Goal: Task Accomplishment & Management: Use online tool/utility

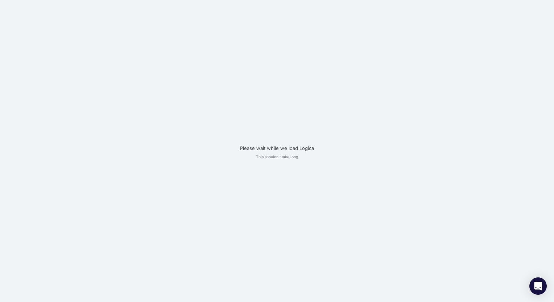
click at [194, 75] on div "Please wait while we load Logica This shouldn't take long" at bounding box center [277, 151] width 554 height 302
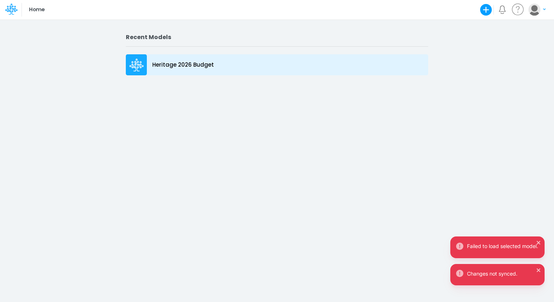
click at [205, 65] on p "Heritage 2026 Budget" at bounding box center [183, 65] width 62 height 8
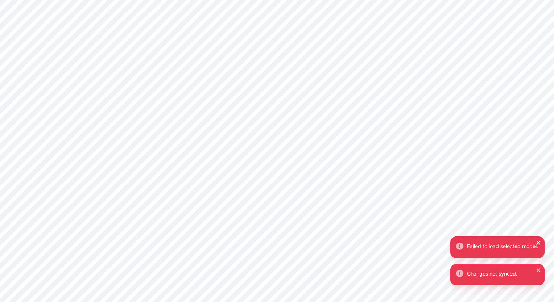
click at [539, 240] on icon "close" at bounding box center [538, 243] width 5 height 6
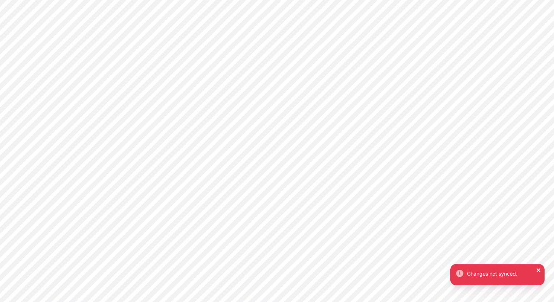
click at [538, 270] on icon "close" at bounding box center [539, 271] width 4 height 4
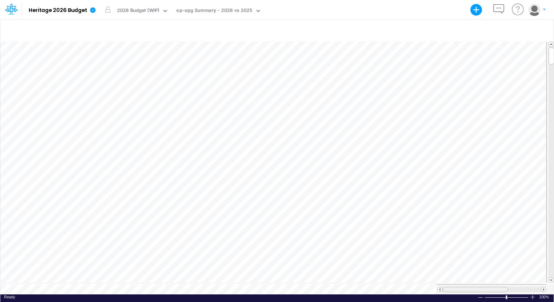
scroll to position [3, 0]
drag, startPoint x: 480, startPoint y: 287, endPoint x: 452, endPoint y: 287, distance: 28.3
click at [452, 287] on div at bounding box center [476, 289] width 66 height 5
click at [447, 281] on table at bounding box center [277, 168] width 554 height 254
click at [208, 11] on div "op-opg Summary - 2026 vs 2025" at bounding box center [214, 11] width 76 height 8
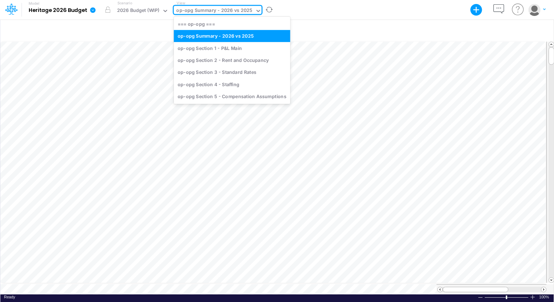
click at [208, 11] on div "op-opg Summary - 2026 vs 2025" at bounding box center [214, 11] width 76 height 8
click at [256, 9] on icon at bounding box center [258, 11] width 7 height 7
click at [218, 61] on div "op-opg Section 2 - Rent and Occupancy" at bounding box center [232, 60] width 116 height 12
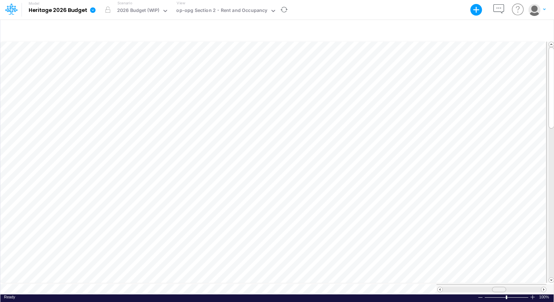
scroll to position [3, 0]
drag, startPoint x: 500, startPoint y: 286, endPoint x: 477, endPoint y: 284, distance: 23.3
click at [477, 288] on span at bounding box center [476, 290] width 5 height 5
click at [502, 295] on div at bounding box center [507, 297] width 45 height 5
click at [499, 296] on div at bounding box center [507, 297] width 45 height 5
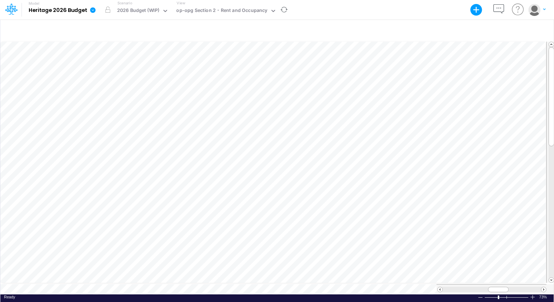
scroll to position [3, 1]
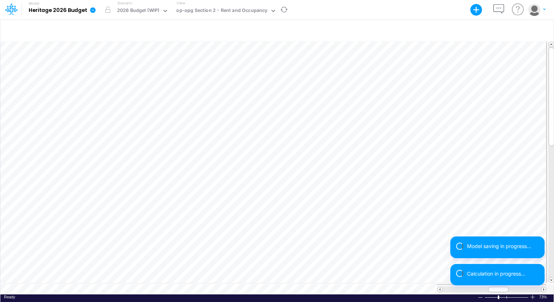
scroll to position [3, 1]
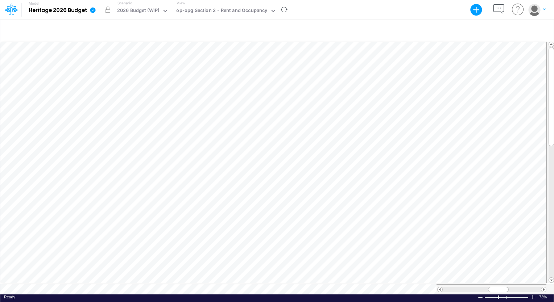
scroll to position [3, 1]
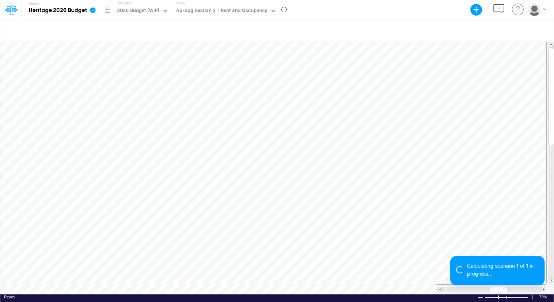
scroll to position [3, 1]
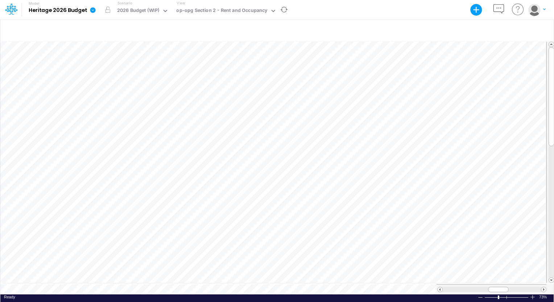
scroll to position [3, 1]
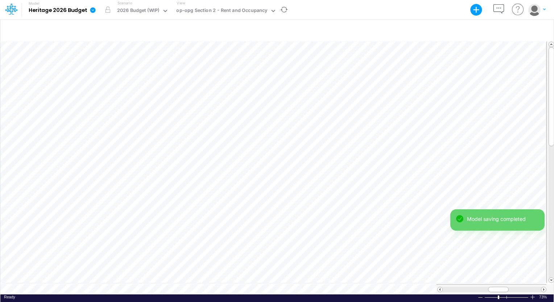
scroll to position [3, 1]
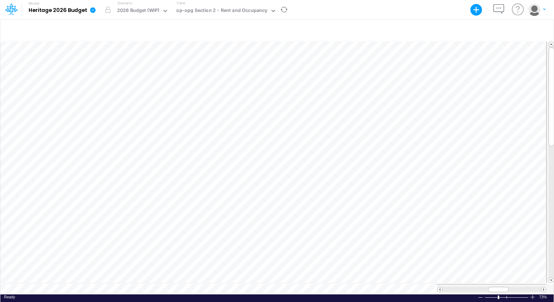
scroll to position [3, 1]
drag, startPoint x: 382, startPoint y: 165, endPoint x: 403, endPoint y: 168, distance: 21.6
click at [403, 168] on div "5" at bounding box center [395, 169] width 25 height 7
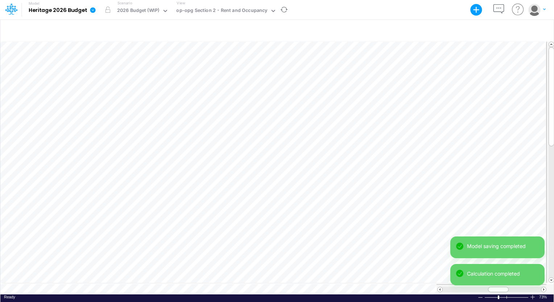
scroll to position [3, 1]
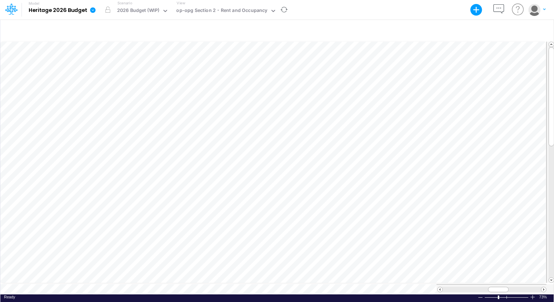
scroll to position [3, 1]
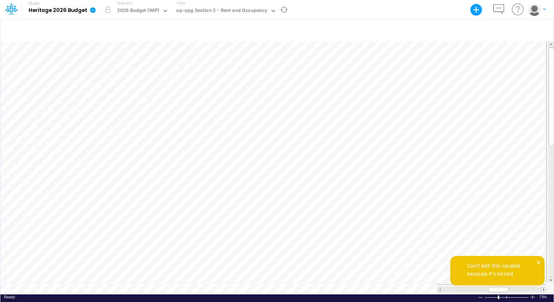
scroll to position [3, 1]
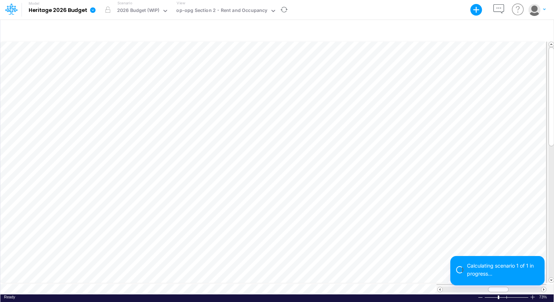
scroll to position [3, 1]
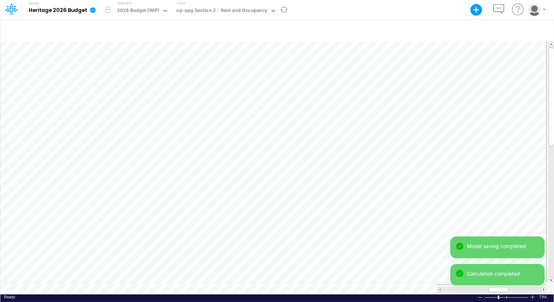
scroll to position [3, 1]
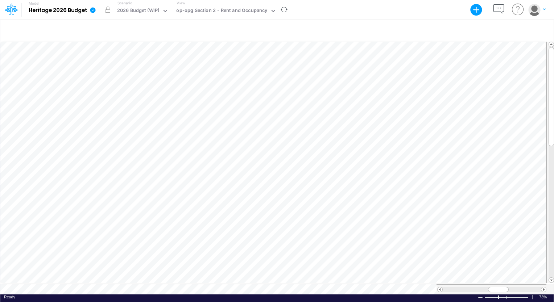
scroll to position [3, 1]
click at [551, 94] on div at bounding box center [551, 98] width 5 height 99
drag, startPoint x: 551, startPoint y: 99, endPoint x: 551, endPoint y: 168, distance: 68.9
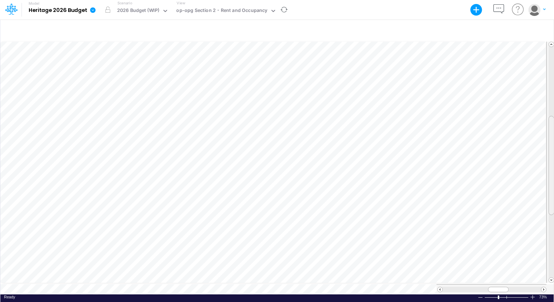
click at [551, 168] on div at bounding box center [551, 165] width 5 height 99
drag, startPoint x: 552, startPoint y: 123, endPoint x: 551, endPoint y: 127, distance: 3.6
click at [551, 127] on div at bounding box center [551, 169] width 5 height 99
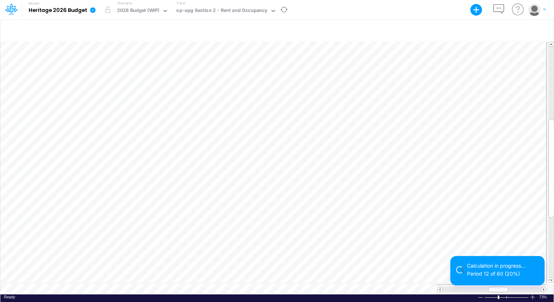
scroll to position [3, 1]
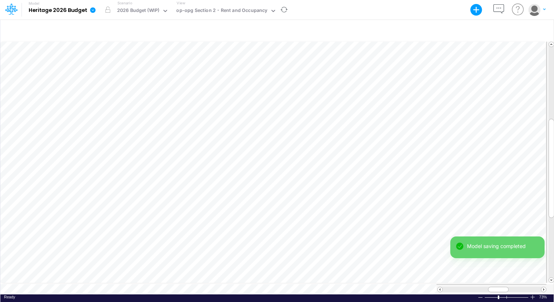
scroll to position [3, 1]
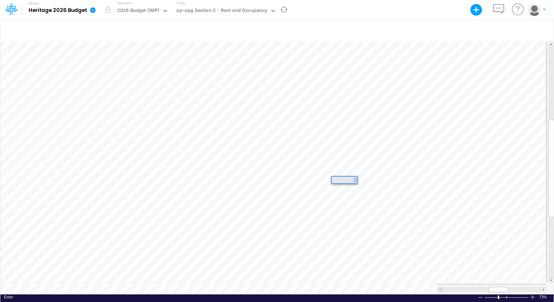
click at [354, 182] on div ".5" at bounding box center [344, 180] width 25 height 7
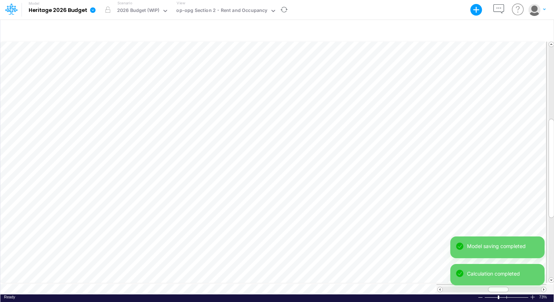
scroll to position [3, 1]
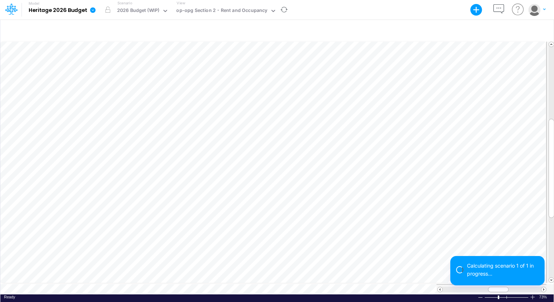
scroll to position [3, 1]
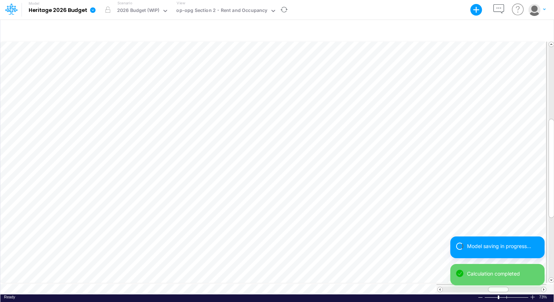
scroll to position [3, 1]
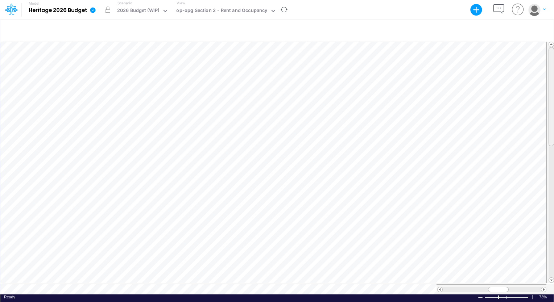
drag, startPoint x: 550, startPoint y: 149, endPoint x: 555, endPoint y: 33, distance: 115.8
click at [554, 33] on html "Model Heritage 2026 Budget Export Excel Scenario 2026 Budget (WIP) View op-opg …" at bounding box center [277, 151] width 554 height 302
drag, startPoint x: 550, startPoint y: 74, endPoint x: 548, endPoint y: 58, distance: 16.0
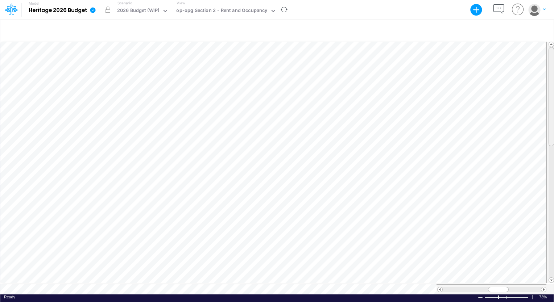
click at [549, 58] on div at bounding box center [551, 96] width 5 height 99
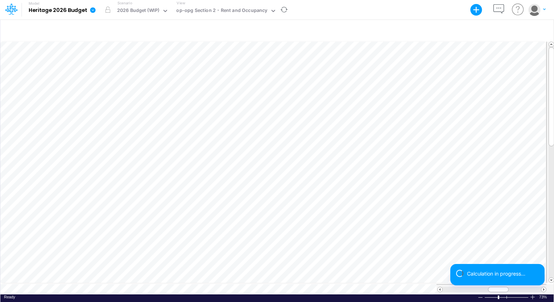
scroll to position [3, 1]
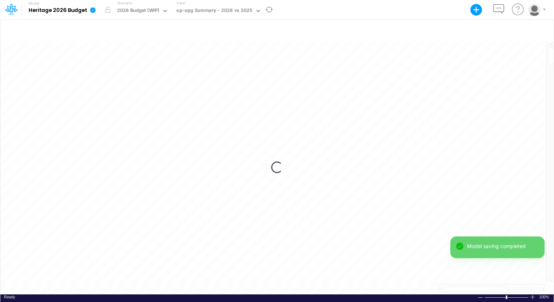
scroll to position [3, 1]
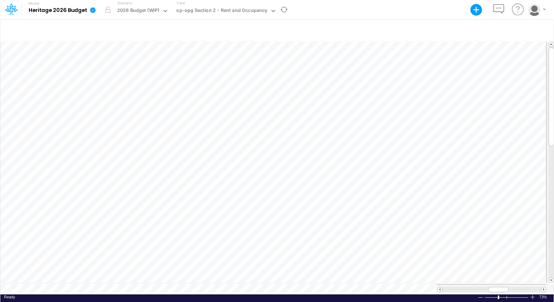
scroll to position [3, 1]
drag, startPoint x: 551, startPoint y: 110, endPoint x: 547, endPoint y: 180, distance: 69.8
click at [547, 180] on div at bounding box center [551, 163] width 8 height 242
drag, startPoint x: 549, startPoint y: 125, endPoint x: 555, endPoint y: 73, distance: 51.8
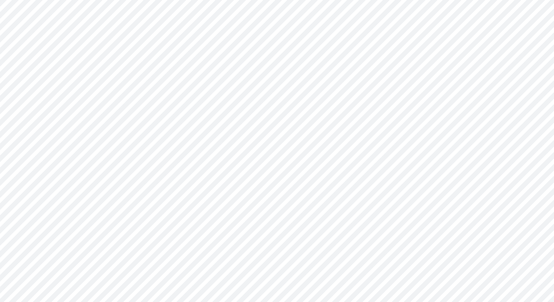
click at [554, 72] on html "Home Create new model Blank Model Use a template My profile settings Log out Ho…" at bounding box center [277, 151] width 554 height 302
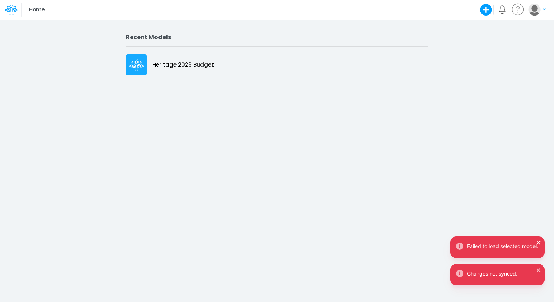
click at [539, 241] on icon "close" at bounding box center [539, 243] width 4 height 4
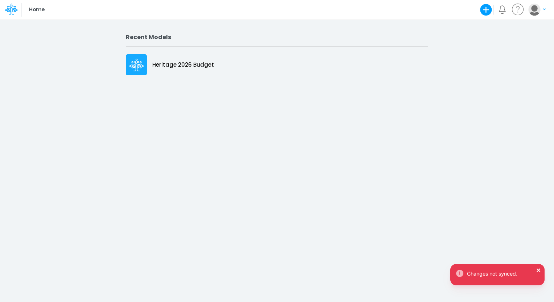
click at [538, 269] on icon "close" at bounding box center [539, 271] width 4 height 4
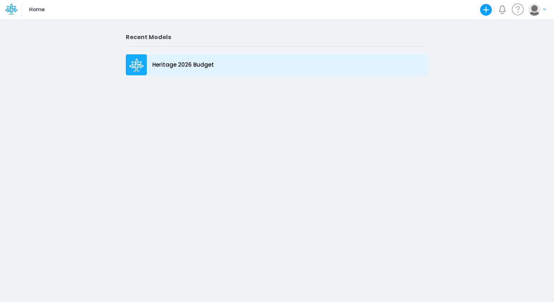
click at [195, 67] on p "Heritage 2026 Budget" at bounding box center [183, 65] width 62 height 8
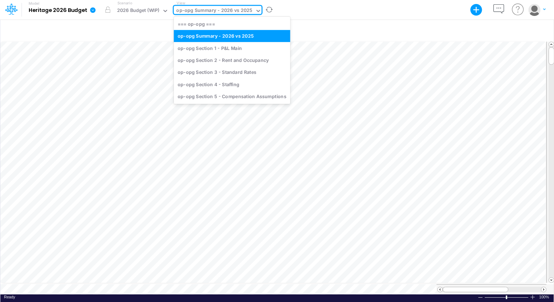
click at [207, 11] on div "op-opg Summary - 2026 vs 2025" at bounding box center [214, 11] width 76 height 8
click at [219, 71] on div "op-opg Section 3 - Standard Rates" at bounding box center [232, 72] width 116 height 12
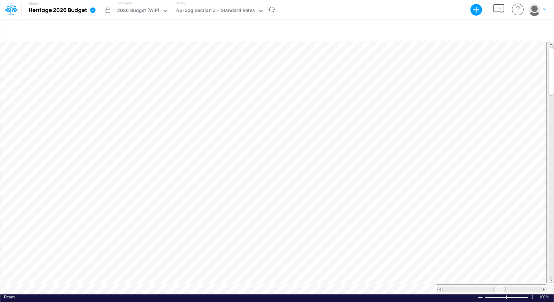
scroll to position [3, 0]
drag, startPoint x: 499, startPoint y: 287, endPoint x: 506, endPoint y: 287, distance: 6.9
drag, startPoint x: 506, startPoint y: 287, endPoint x: 506, endPoint y: 291, distance: 3.7
click at [506, 291] on div at bounding box center [492, 290] width 110 height 10
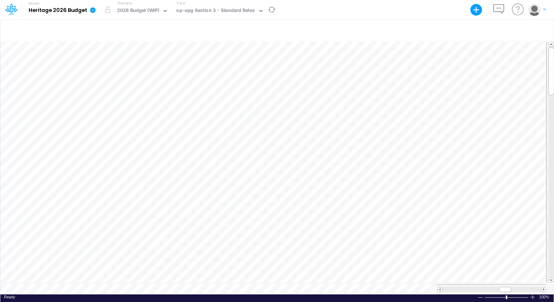
scroll to position [3, 1]
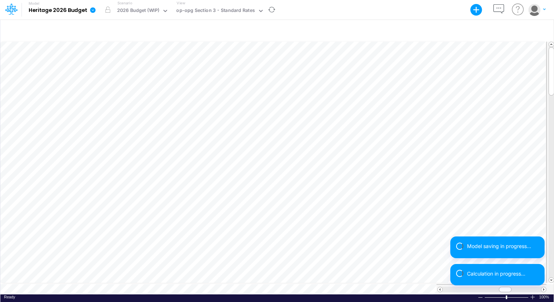
scroll to position [3, 1]
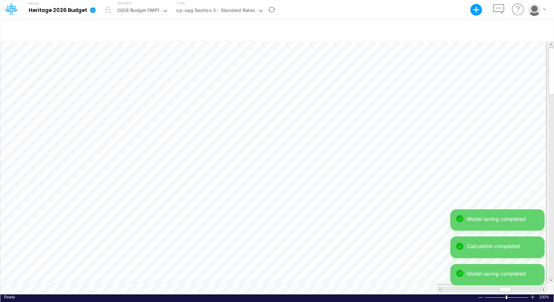
scroll to position [0, 0]
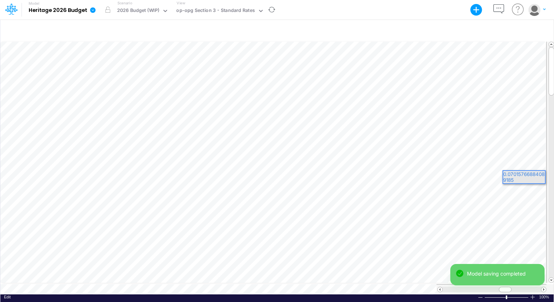
click at [543, 286] on div "Model saving completed" at bounding box center [497, 278] width 94 height 28
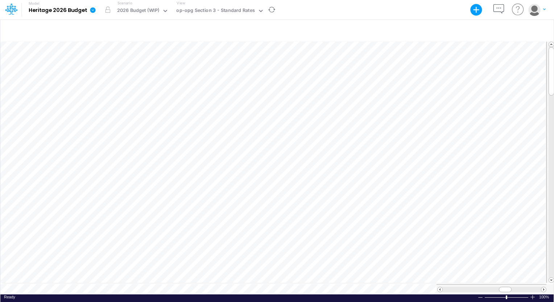
click at [543, 286] on div "Model saving completed" at bounding box center [497, 278] width 94 height 28
click at [543, 288] on span at bounding box center [543, 290] width 5 height 5
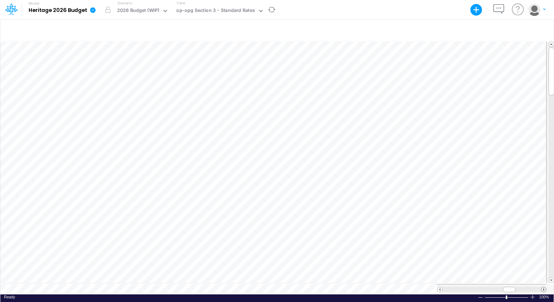
click at [543, 288] on span at bounding box center [543, 290] width 5 height 5
drag, startPoint x: 551, startPoint y: 81, endPoint x: 547, endPoint y: 91, distance: 11.5
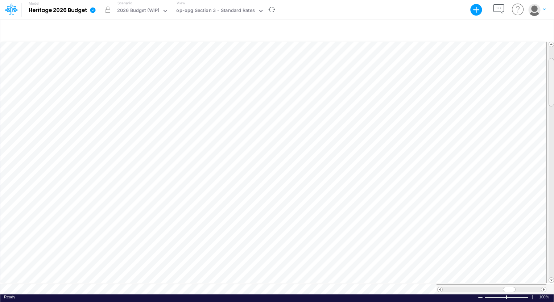
click at [547, 91] on div at bounding box center [551, 163] width 8 height 242
click at [505, 291] on div at bounding box center [492, 290] width 110 height 10
drag, startPoint x: 551, startPoint y: 98, endPoint x: 555, endPoint y: 78, distance: 20.8
click at [554, 78] on html "Model Heritage 2026 Budget Export Excel Scenario 2026 Budget (WIP) View op-opg …" at bounding box center [277, 151] width 554 height 302
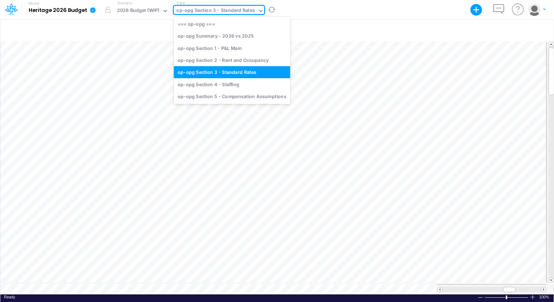
click at [249, 11] on div "op-opg Section 3 - Standard Rates" at bounding box center [215, 11] width 79 height 8
click at [226, 83] on div "op-opg Section 4 - Staffing" at bounding box center [232, 84] width 116 height 12
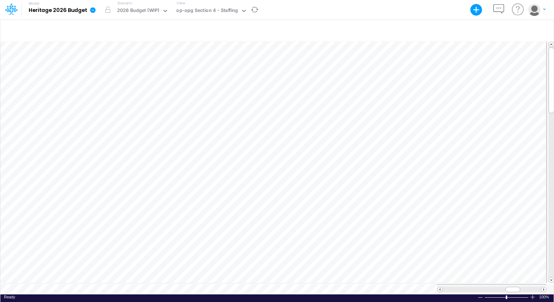
scroll to position [3, 1]
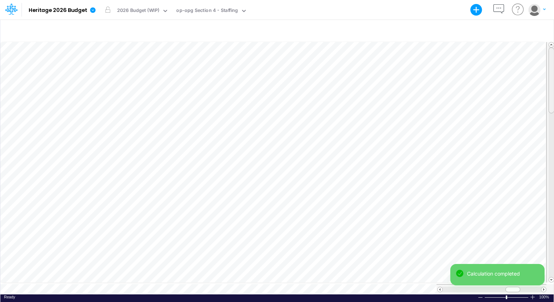
drag, startPoint x: 549, startPoint y: 99, endPoint x: 549, endPoint y: 106, distance: 6.5
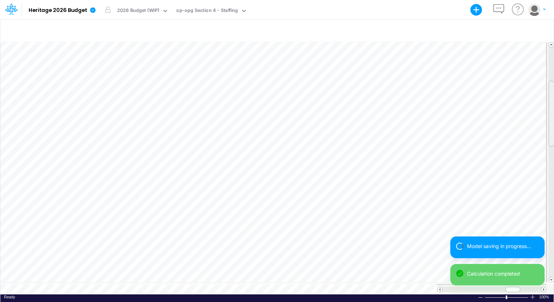
drag, startPoint x: 549, startPoint y: 106, endPoint x: 551, endPoint y: 119, distance: 13.2
click at [551, 119] on div at bounding box center [551, 114] width 5 height 66
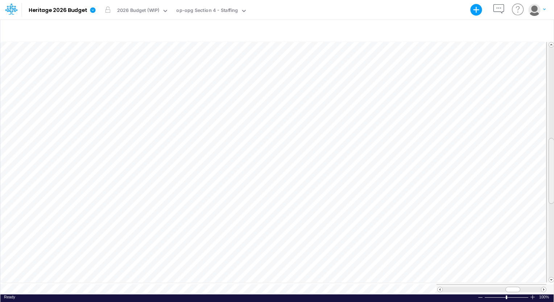
drag, startPoint x: 550, startPoint y: 134, endPoint x: 547, endPoint y: 191, distance: 56.7
click at [547, 191] on div at bounding box center [551, 162] width 8 height 241
drag, startPoint x: 551, startPoint y: 156, endPoint x: 551, endPoint y: 175, distance: 19.2
click at [551, 175] on div at bounding box center [551, 191] width 5 height 66
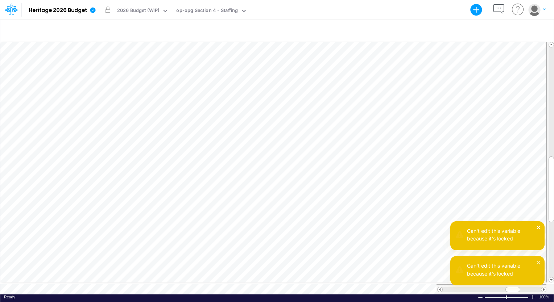
click at [540, 228] on icon "close" at bounding box center [538, 228] width 5 height 6
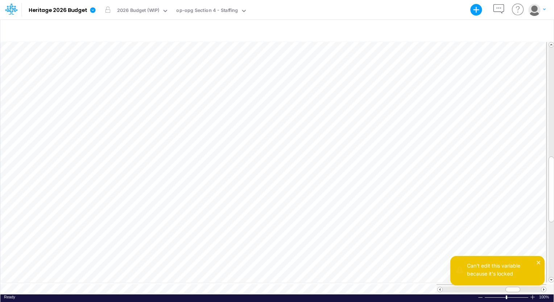
scroll to position [3, 1]
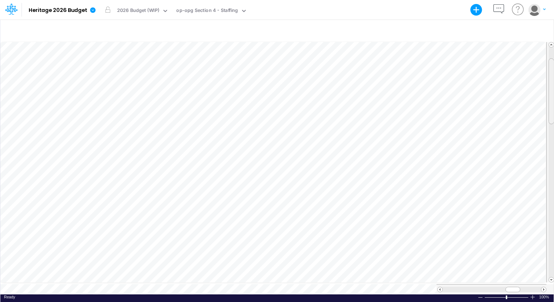
drag, startPoint x: 549, startPoint y: 170, endPoint x: 554, endPoint y: 72, distance: 98.0
click at [554, 72] on html "Model Heritage 2026 Budget Export Excel Scenario 2026 Budget (WIP) View op-opg …" at bounding box center [277, 151] width 554 height 302
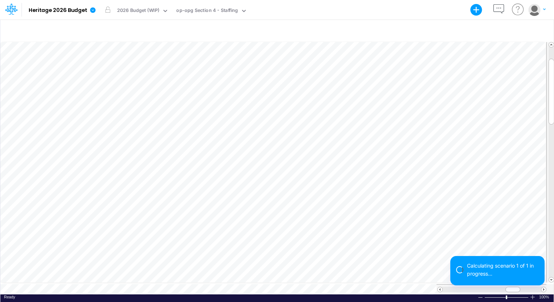
scroll to position [3, 1]
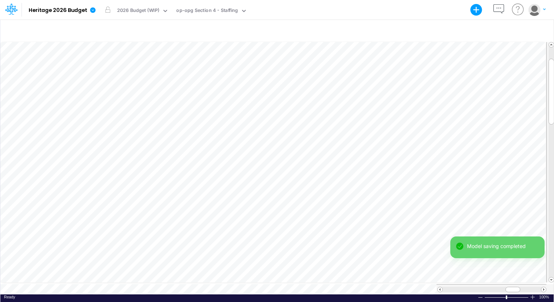
scroll to position [3, 1]
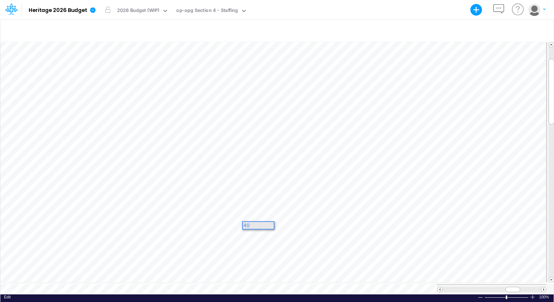
click at [259, 226] on div "40" at bounding box center [258, 225] width 31 height 7
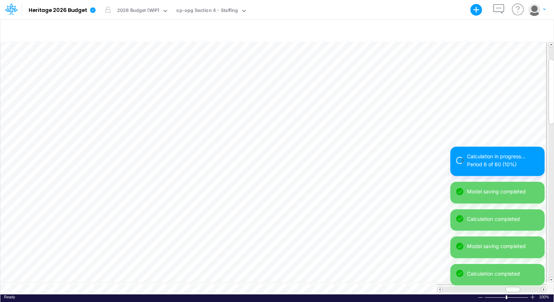
scroll to position [3, 1]
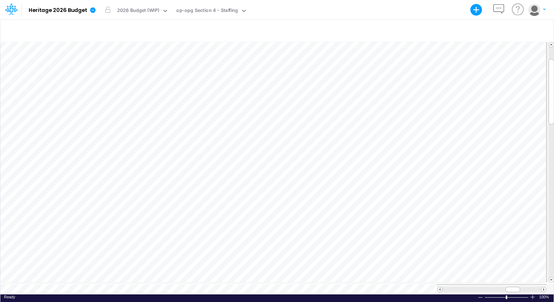
scroll to position [3, 1]
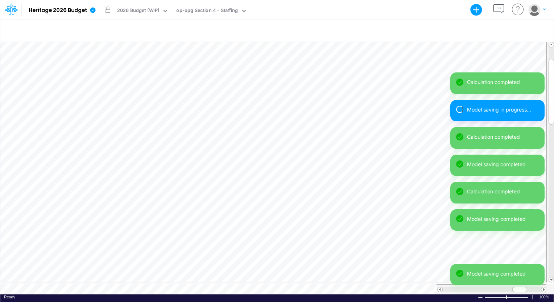
scroll to position [3, 1]
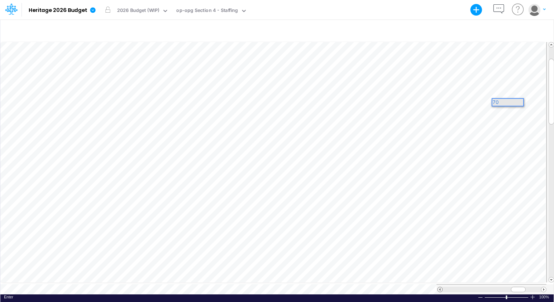
click at [440, 288] on span at bounding box center [440, 290] width 5 height 5
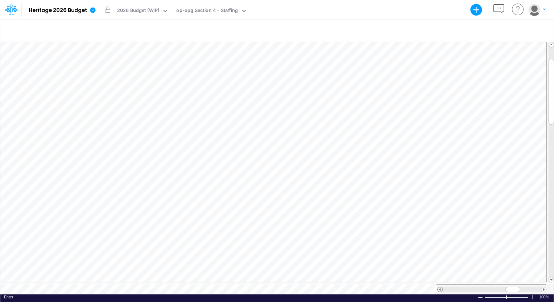
click at [440, 288] on span at bounding box center [440, 290] width 5 height 5
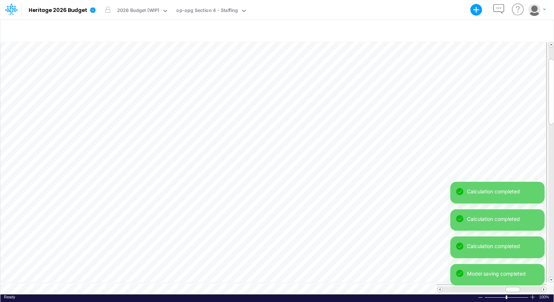
scroll to position [3, 1]
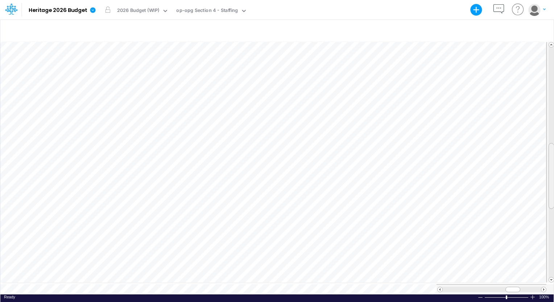
drag, startPoint x: 551, startPoint y: 92, endPoint x: 546, endPoint y: 177, distance: 84.7
click at [546, 177] on tr at bounding box center [277, 163] width 554 height 244
drag, startPoint x: 551, startPoint y: 152, endPoint x: 554, endPoint y: 165, distance: 13.3
click at [554, 165] on html "Model Heritage 2026 Budget Export Excel Scenario 2026 Budget (WIP) View op-opg …" at bounding box center [277, 151] width 554 height 302
click at [543, 288] on span at bounding box center [543, 290] width 5 height 5
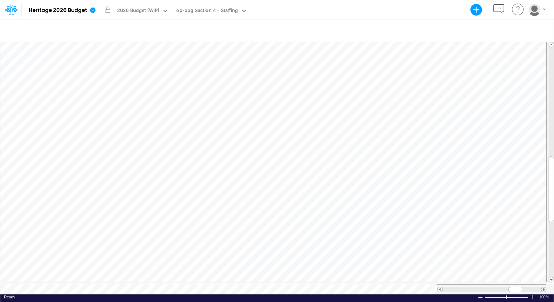
click at [543, 288] on span at bounding box center [543, 290] width 5 height 5
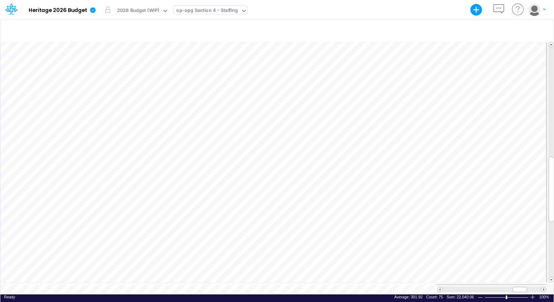
click at [210, 9] on div "op-opg Section 4 - Staffing" at bounding box center [207, 11] width 62 height 8
drag, startPoint x: 223, startPoint y: 95, endPoint x: 228, endPoint y: 11, distance: 83.6
click at [228, 11] on div "op-opg Section 4 - Staffing" at bounding box center [207, 11] width 62 height 8
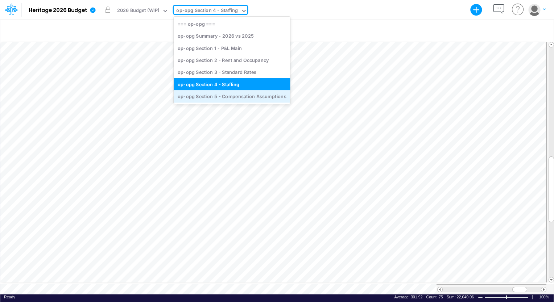
click at [228, 95] on div "op-opg Section 5 - Compensation Assumptions" at bounding box center [232, 97] width 116 height 12
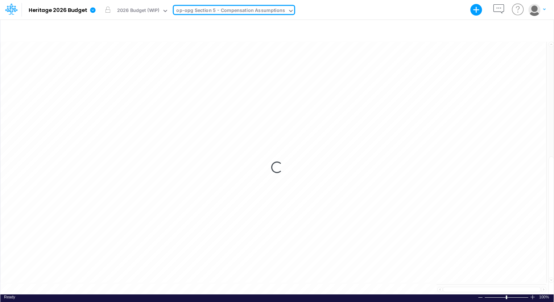
click at [228, 95] on div "Loading..." at bounding box center [276, 168] width 553 height 254
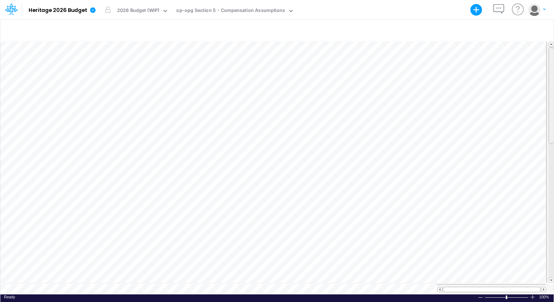
scroll to position [3, 0]
drag, startPoint x: 554, startPoint y: 74, endPoint x: 554, endPoint y: 68, distance: 5.8
drag, startPoint x: 554, startPoint y: 68, endPoint x: 548, endPoint y: 57, distance: 12.3
click at [549, 57] on div at bounding box center [551, 96] width 5 height 97
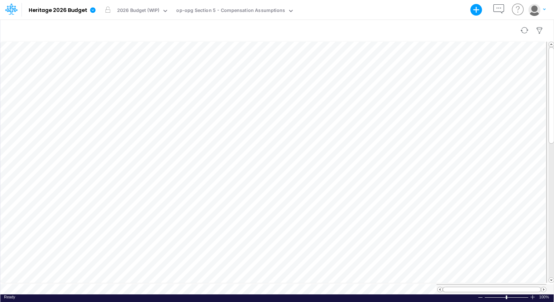
scroll to position [3, 1]
click at [452, 80] on div "Paste Cut Copy AutoFill 3.%" at bounding box center [276, 168] width 553 height 254
drag, startPoint x: 551, startPoint y: 116, endPoint x: 551, endPoint y: 161, distance: 44.6
click at [551, 161] on div at bounding box center [551, 140] width 5 height 97
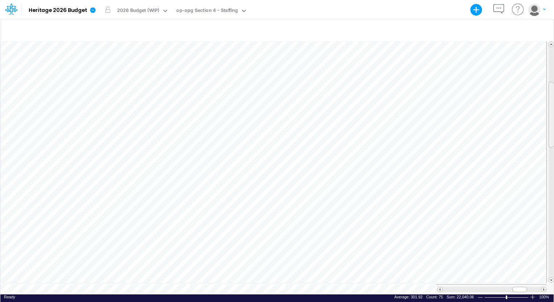
drag, startPoint x: 553, startPoint y: 172, endPoint x: 555, endPoint y: 96, distance: 76.6
click at [554, 96] on html "Model Heritage 2026 Budget Export Excel Scenario 2026 Budget (WIP) View op-opg …" at bounding box center [277, 151] width 554 height 302
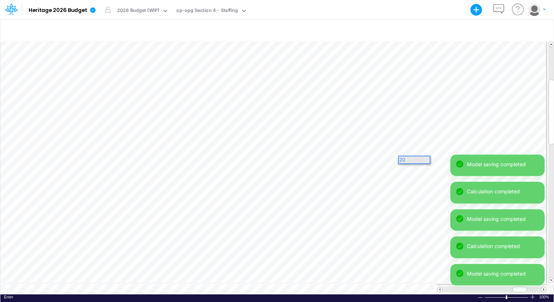
click at [450, 159] on div "Model saving completed Calculation completed Model saving completed Calculation…" at bounding box center [497, 223] width 94 height 137
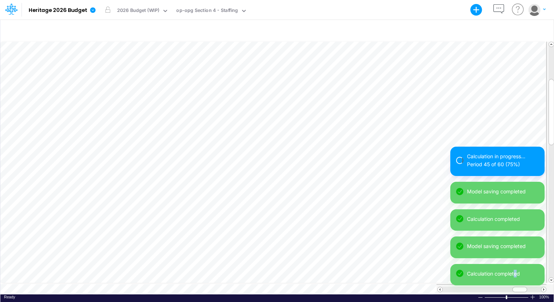
drag, startPoint x: 519, startPoint y: 287, endPoint x: 510, endPoint y: 287, distance: 8.7
click at [510, 287] on div "Calculation in progress... Period 45 of 60 (75%) Model saving completed Calcula…" at bounding box center [497, 219] width 94 height 145
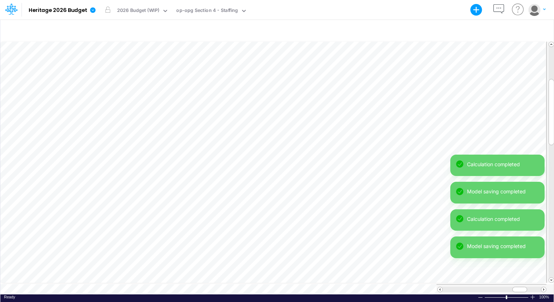
click at [437, 285] on div at bounding box center [492, 290] width 110 height 10
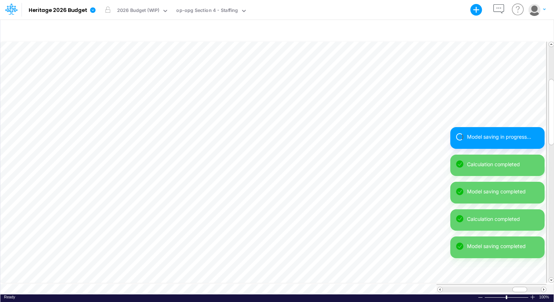
click at [437, 285] on div at bounding box center [492, 290] width 110 height 10
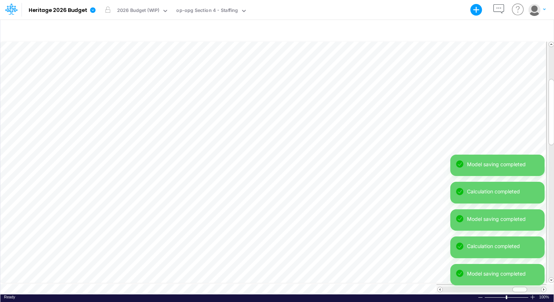
drag, startPoint x: 437, startPoint y: 285, endPoint x: 440, endPoint y: 288, distance: 4.1
click at [440, 288] on span at bounding box center [440, 290] width 5 height 5
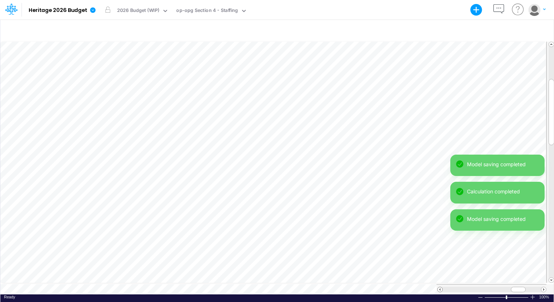
scroll to position [3, 1]
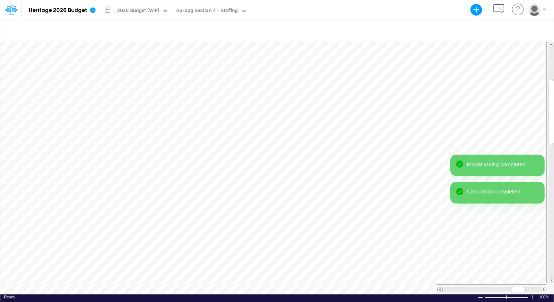
click at [440, 288] on span at bounding box center [440, 290] width 5 height 5
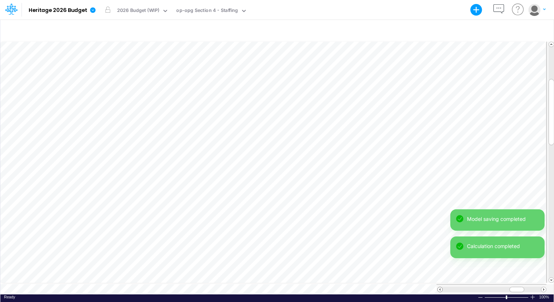
click at [440, 288] on span at bounding box center [440, 290] width 5 height 5
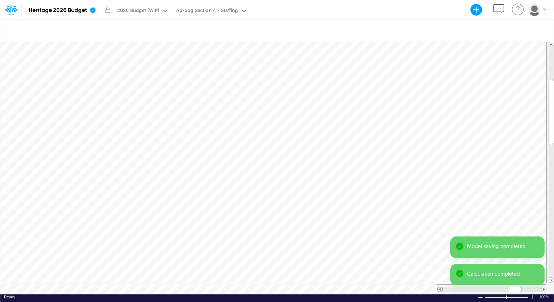
click at [440, 288] on span at bounding box center [440, 290] width 5 height 5
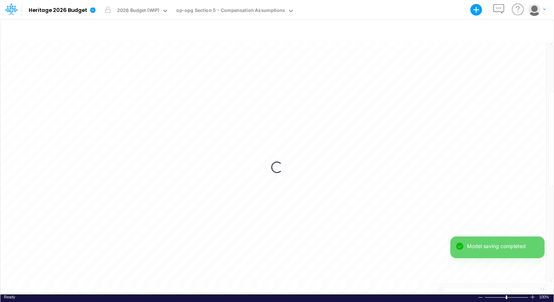
scroll to position [3, 1]
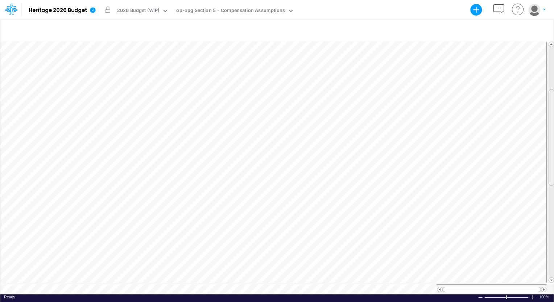
click at [552, 112] on div at bounding box center [551, 137] width 5 height 97
drag, startPoint x: 552, startPoint y: 112, endPoint x: 554, endPoint y: 104, distance: 8.7
click at [554, 104] on html "Model Heritage 2026 Budget Export Excel Scenario 2026 Budget (WIP) View op-opg …" at bounding box center [277, 151] width 554 height 302
drag, startPoint x: 550, startPoint y: 144, endPoint x: 555, endPoint y: 95, distance: 49.5
click at [554, 95] on html "Model Heritage 2026 Budget Export Excel Scenario 2026 Budget (WIP) View op-opg …" at bounding box center [277, 151] width 554 height 302
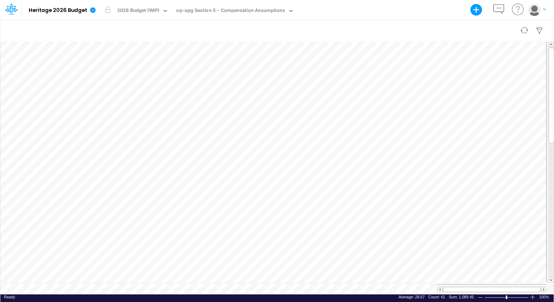
scroll to position [3, 0]
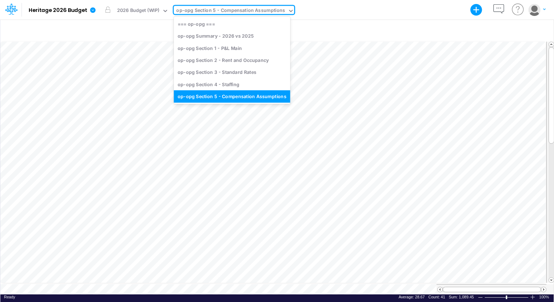
click at [288, 12] on icon at bounding box center [291, 11] width 7 height 7
click at [233, 49] on div "op-opg Section 1 - P&L Main" at bounding box center [232, 48] width 116 height 12
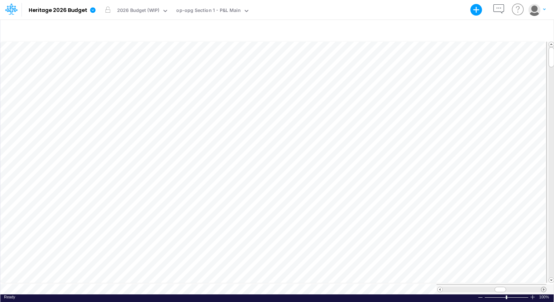
click at [544, 288] on span at bounding box center [543, 290] width 5 height 5
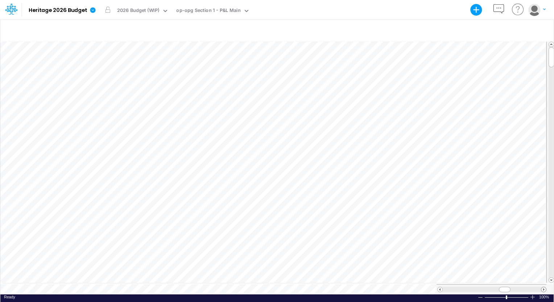
click at [544, 288] on span at bounding box center [543, 290] width 5 height 5
click at [342, 115] on div "Paste Cut Copy AutoFill 77.048333333333330" at bounding box center [276, 168] width 553 height 254
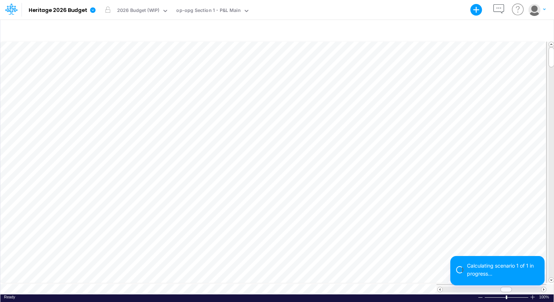
scroll to position [3, 1]
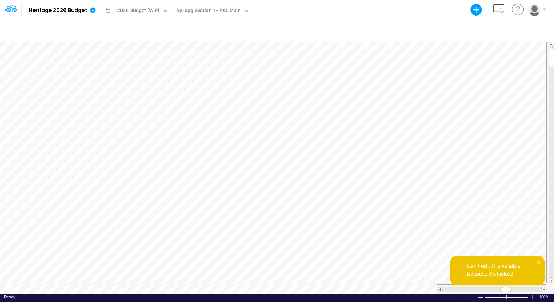
scroll to position [3, 3]
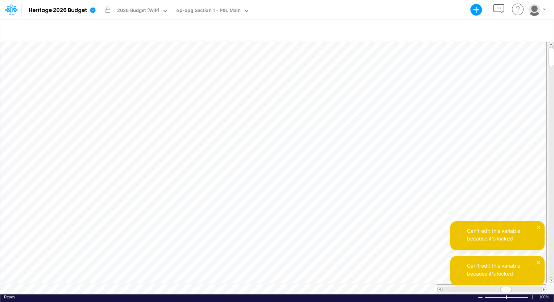
click at [553, 169] on div at bounding box center [551, 162] width 5 height 231
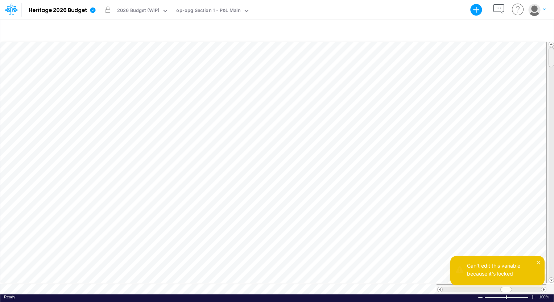
drag, startPoint x: 553, startPoint y: 80, endPoint x: 555, endPoint y: 50, distance: 29.8
click at [554, 50] on html "Model Heritage 2026 Budget Export Excel Scenario 2026 Budget (WIP) View op-opg …" at bounding box center [277, 151] width 554 height 302
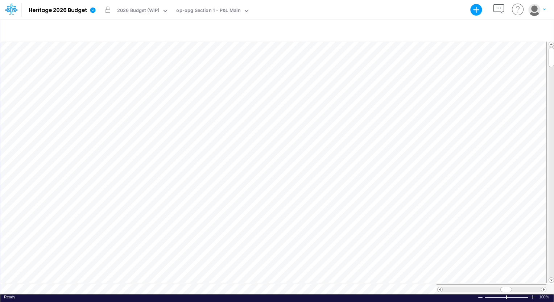
scroll to position [3, 1]
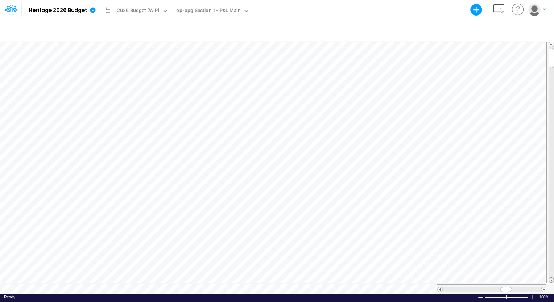
click at [551, 281] on span at bounding box center [551, 280] width 5 height 5
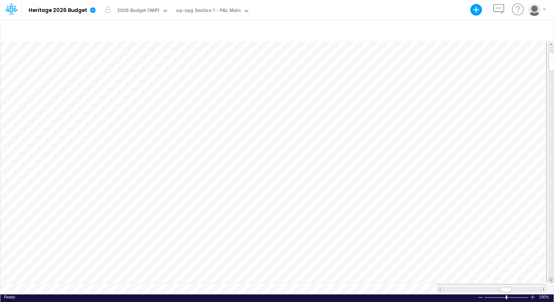
click at [551, 281] on span at bounding box center [551, 280] width 5 height 5
click at [553, 280] on span at bounding box center [551, 280] width 5 height 5
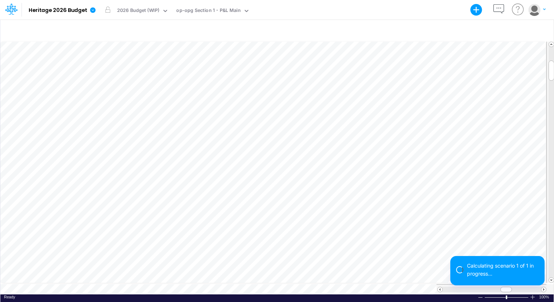
scroll to position [3, 1]
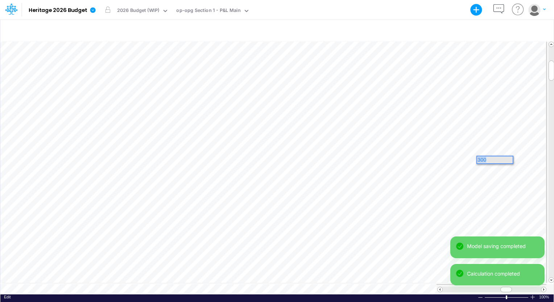
click at [453, 160] on div "Paste Cut Copy AutoFill 300" at bounding box center [276, 168] width 553 height 254
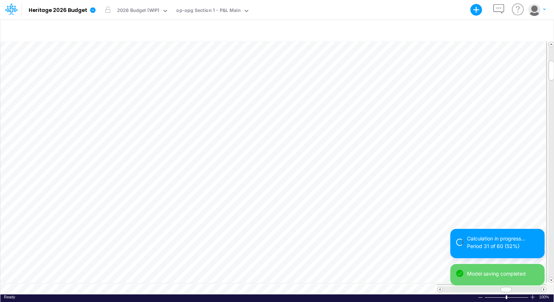
scroll to position [3, 1]
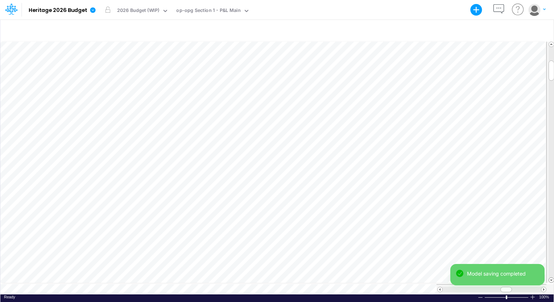
click at [552, 280] on span at bounding box center [551, 280] width 5 height 5
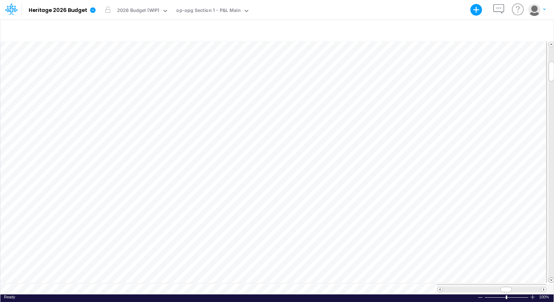
click at [552, 278] on span at bounding box center [551, 280] width 5 height 5
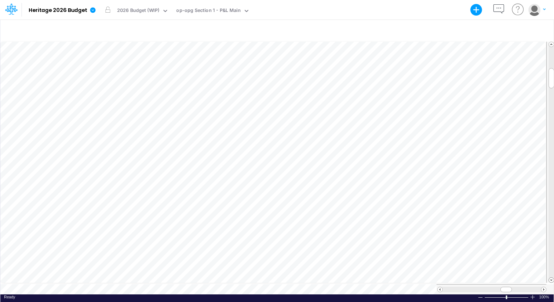
click at [552, 278] on span at bounding box center [551, 280] width 5 height 5
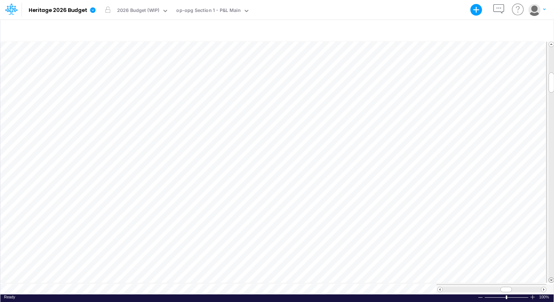
click at [552, 278] on span at bounding box center [551, 280] width 5 height 5
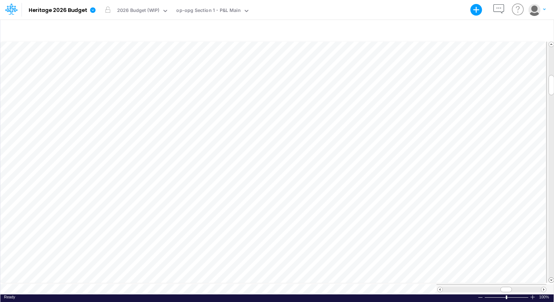
click at [552, 278] on span at bounding box center [551, 280] width 5 height 5
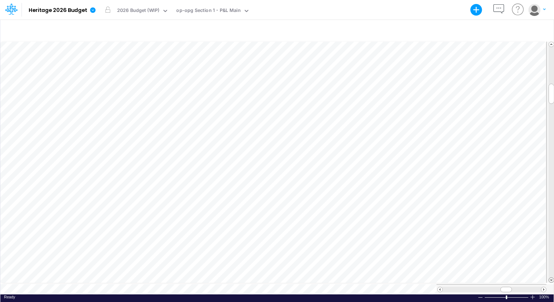
click at [552, 278] on span at bounding box center [551, 280] width 5 height 5
click at [551, 279] on span at bounding box center [551, 280] width 5 height 5
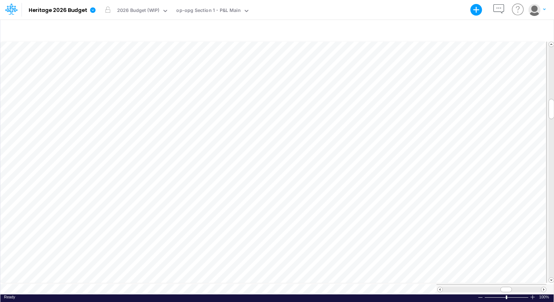
scroll to position [3, 1]
click at [369, 208] on div "Paste Cut Copy AutoFill 19.578583333333334" at bounding box center [276, 168] width 553 height 254
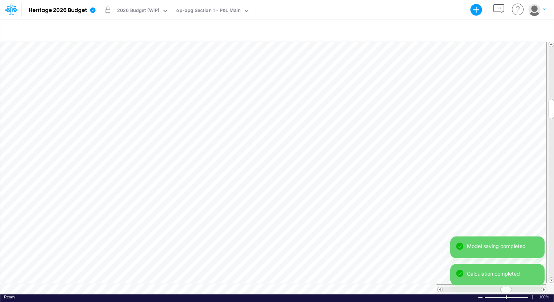
click at [503, 237] on div "Model saving completed Calculation completed" at bounding box center [497, 264] width 94 height 55
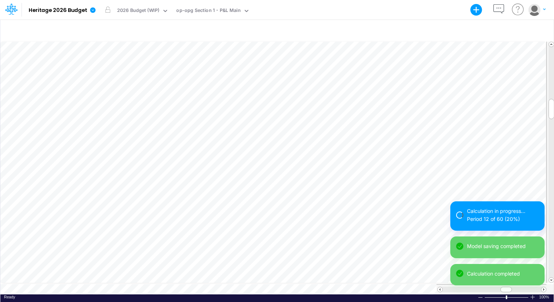
scroll to position [3, 1]
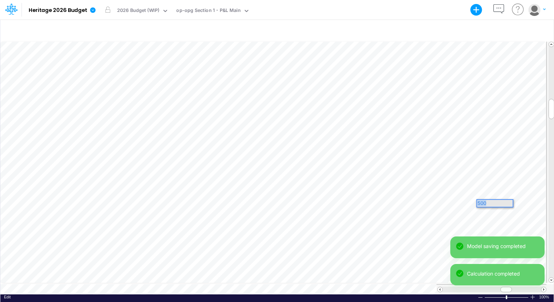
click at [470, 201] on div "Paste Cut Copy AutoFill 500" at bounding box center [276, 168] width 553 height 254
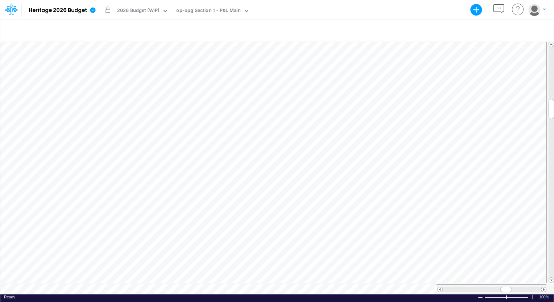
click at [543, 288] on span at bounding box center [543, 290] width 5 height 5
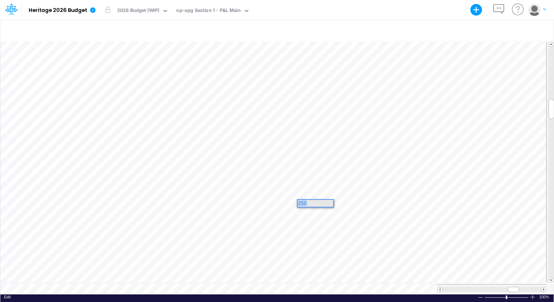
click at [323, 203] on div "250" at bounding box center [316, 203] width 36 height 7
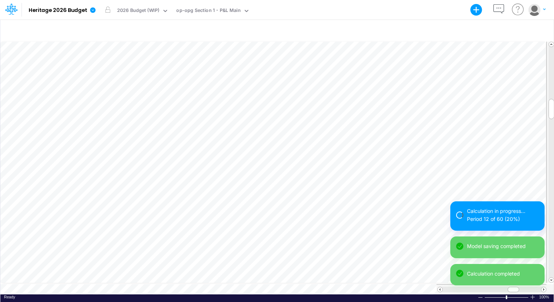
scroll to position [3, 1]
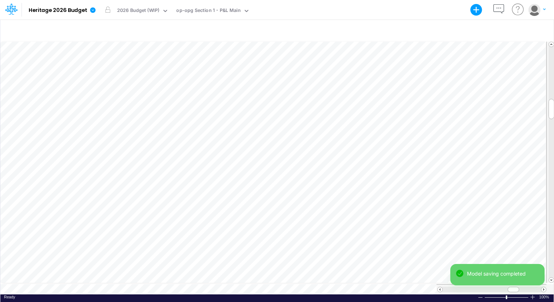
click at [544, 285] on div "Model saving completed" at bounding box center [497, 278] width 94 height 28
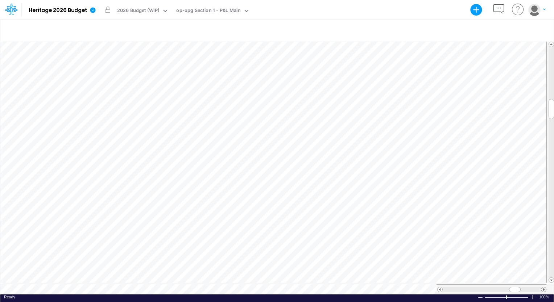
click at [545, 288] on span at bounding box center [543, 290] width 5 height 5
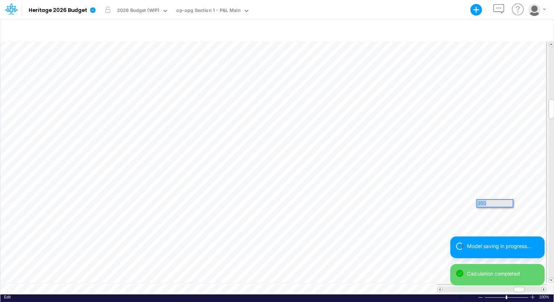
click at [461, 202] on div "Paste Cut Copy AutoFill 350" at bounding box center [276, 168] width 553 height 254
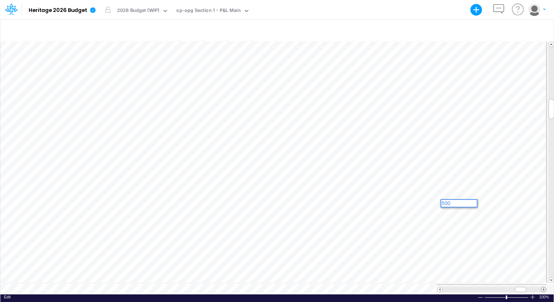
click at [542, 288] on span at bounding box center [543, 290] width 5 height 5
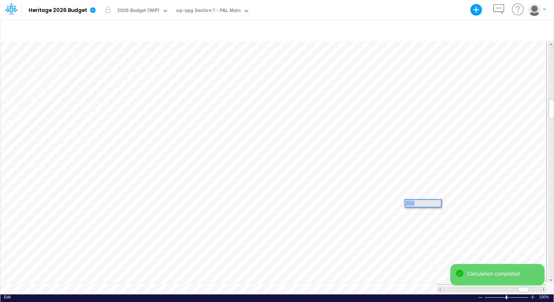
click at [386, 199] on div "Paste Cut Copy AutoFill 350" at bounding box center [276, 168] width 553 height 254
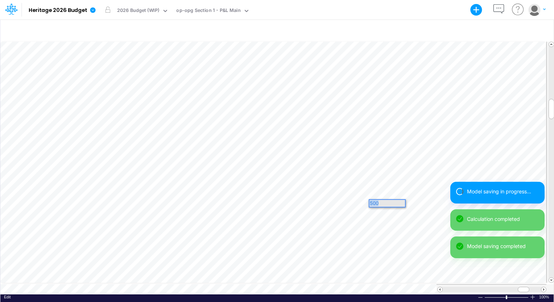
click at [336, 197] on div "Paste Cut Copy AutoFill 500" at bounding box center [276, 168] width 553 height 254
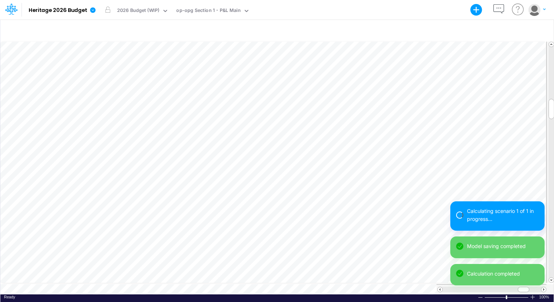
scroll to position [3, 1]
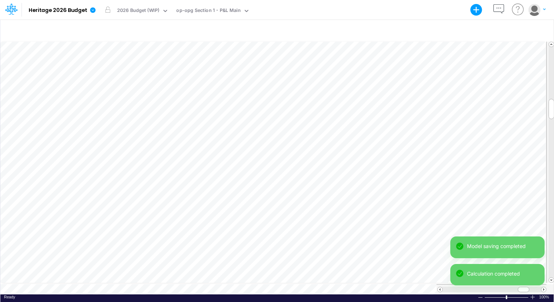
click at [544, 287] on div "Model saving completed Calculation completed" at bounding box center [497, 264] width 94 height 55
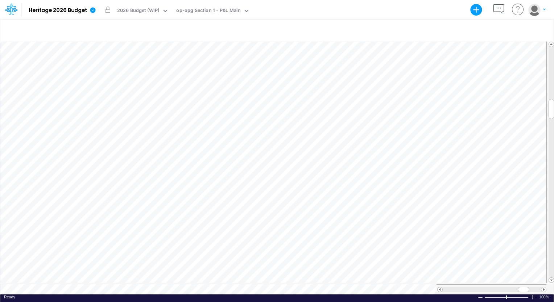
click at [544, 287] on div "Model saving completed" at bounding box center [497, 278] width 94 height 28
click at [544, 288] on span at bounding box center [543, 290] width 5 height 5
click at [441, 288] on span at bounding box center [440, 290] width 5 height 5
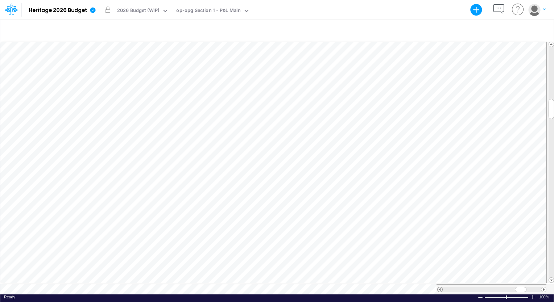
click at [441, 288] on span at bounding box center [440, 290] width 5 height 5
click at [393, 200] on div "Paste Cut Copy AutoFill 500" at bounding box center [276, 168] width 553 height 254
click at [544, 288] on span at bounding box center [543, 290] width 5 height 5
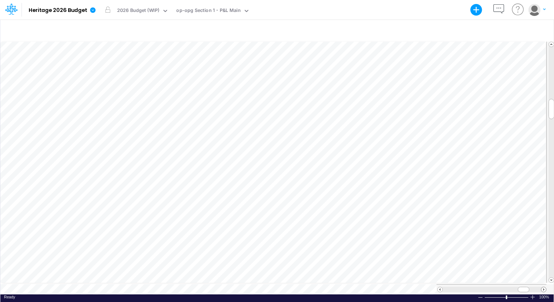
click at [544, 288] on span at bounding box center [543, 290] width 5 height 5
click at [438, 288] on span at bounding box center [440, 290] width 5 height 5
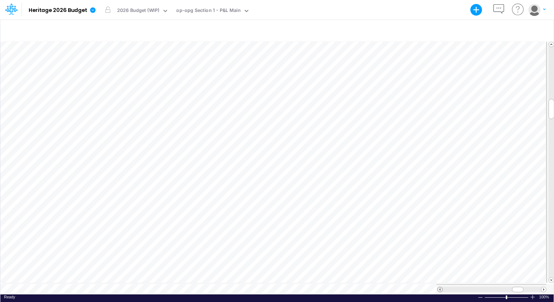
click at [438, 288] on span at bounding box center [440, 290] width 5 height 5
click at [544, 288] on span at bounding box center [543, 290] width 5 height 5
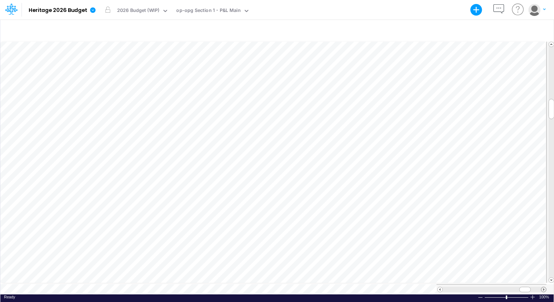
click at [544, 288] on span at bounding box center [543, 290] width 5 height 5
click at [438, 288] on span at bounding box center [440, 290] width 5 height 5
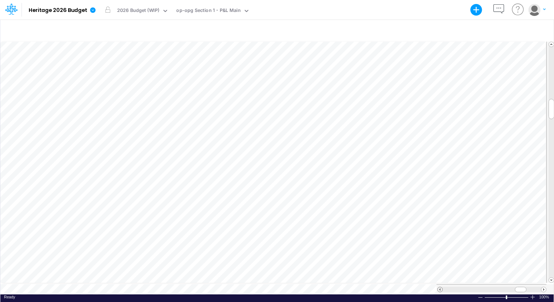
click at [438, 288] on span at bounding box center [440, 290] width 5 height 5
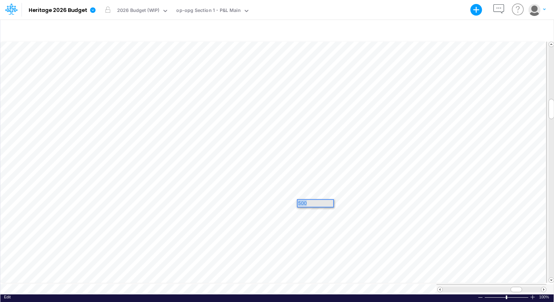
click at [287, 198] on div "Paste Cut Copy AutoFill 500" at bounding box center [276, 168] width 553 height 254
click at [541, 288] on span at bounding box center [543, 290] width 5 height 5
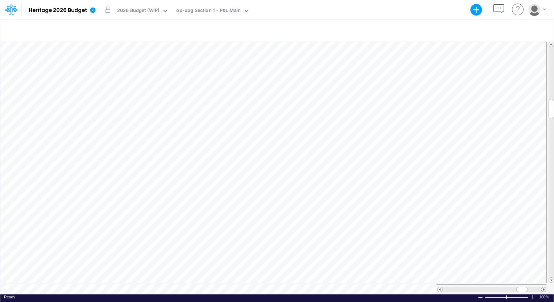
click at [541, 288] on span at bounding box center [543, 290] width 5 height 5
click at [438, 289] on span at bounding box center [440, 290] width 5 height 5
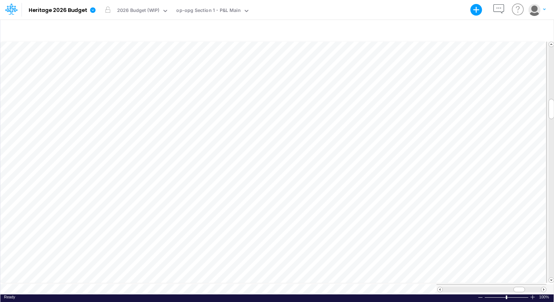
scroll to position [0, 0]
click at [358, 199] on div "Paste Cut Copy AutoFill 500" at bounding box center [276, 168] width 553 height 254
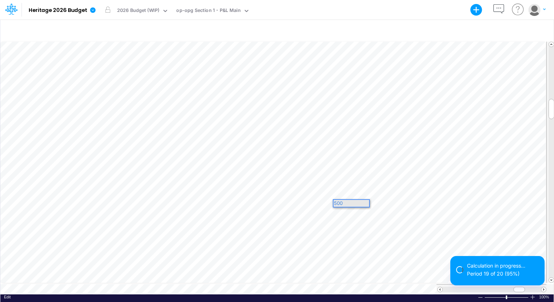
click at [354, 202] on div "500" at bounding box center [352, 203] width 36 height 7
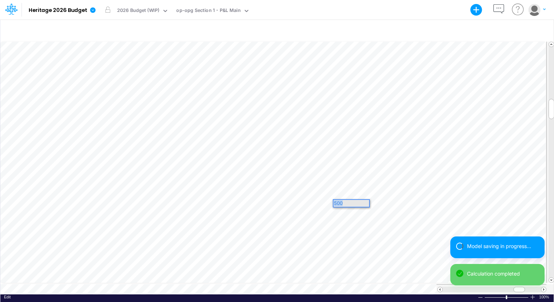
click at [323, 203] on div "Paste Cut Copy AutoFill 500" at bounding box center [276, 168] width 553 height 254
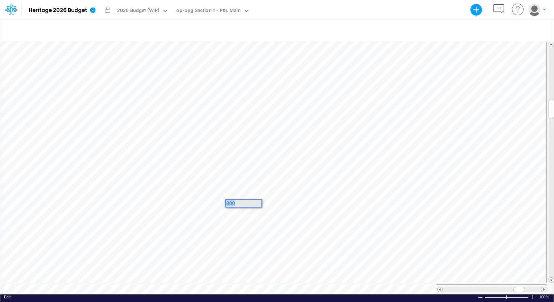
click at [202, 198] on div "Paste Cut Copy AutoFill 800" at bounding box center [276, 168] width 553 height 254
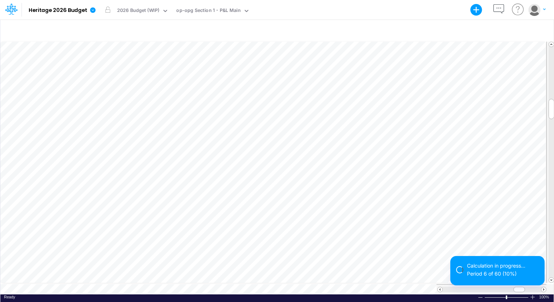
scroll to position [3, 1]
click at [545, 288] on span at bounding box center [543, 290] width 5 height 5
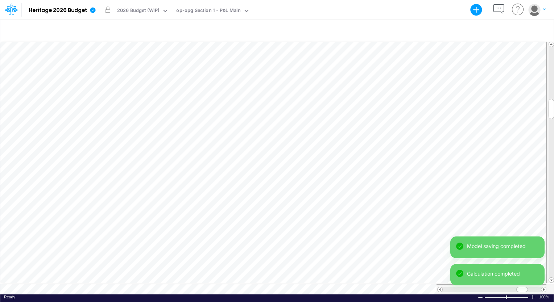
click at [544, 287] on div "Model saving completed Calculation completed" at bounding box center [497, 264] width 94 height 55
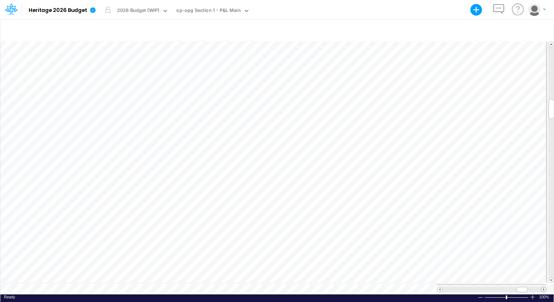
click at [544, 288] on span at bounding box center [543, 290] width 5 height 5
click at [439, 288] on span at bounding box center [440, 290] width 5 height 5
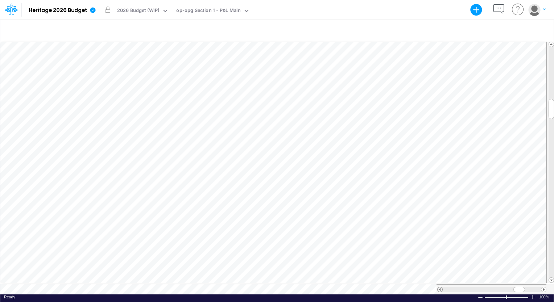
click at [439, 288] on span at bounding box center [440, 290] width 5 height 5
click at [544, 288] on span at bounding box center [543, 290] width 5 height 5
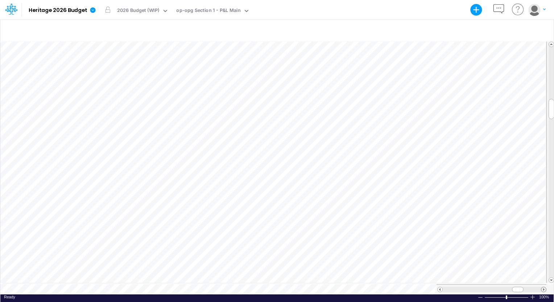
click at [544, 288] on span at bounding box center [543, 290] width 5 height 5
click at [438, 288] on span at bounding box center [440, 290] width 5 height 5
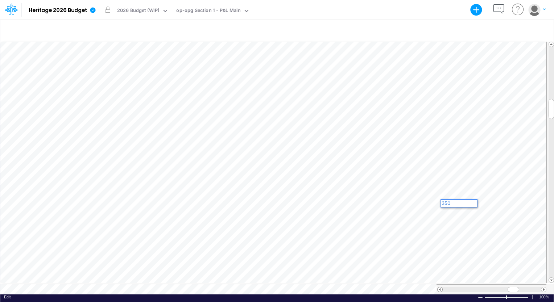
click at [438, 288] on span at bounding box center [440, 290] width 5 height 5
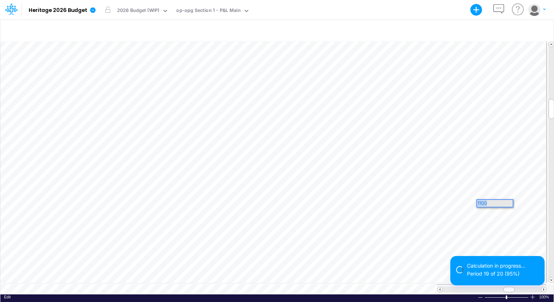
click at [463, 203] on div "Paste Cut Copy AutoFill 1100" at bounding box center [276, 168] width 553 height 254
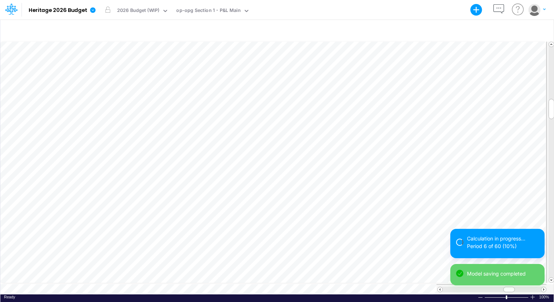
scroll to position [3, 1]
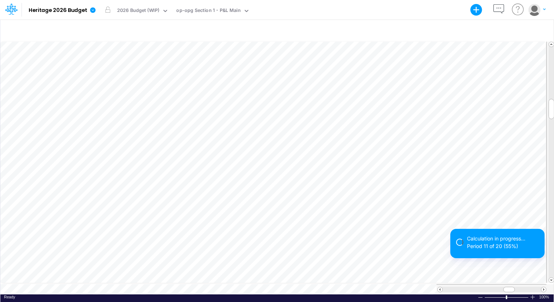
click at [543, 286] on div "Calculation in progress... Period 11 of 20 (55%) Model saving completed" at bounding box center [497, 260] width 94 height 62
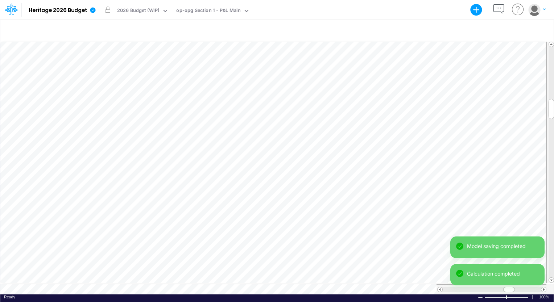
click at [543, 286] on div "Model saving completed Calculation completed" at bounding box center [497, 264] width 94 height 55
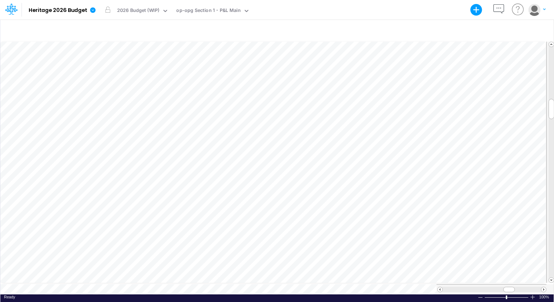
click at [543, 287] on div "Model Heritage 2026 Budget Export Excel Scenario 2026 Budget (WIP) View op-opg …" at bounding box center [277, 151] width 554 height 302
click at [543, 288] on span at bounding box center [543, 290] width 5 height 5
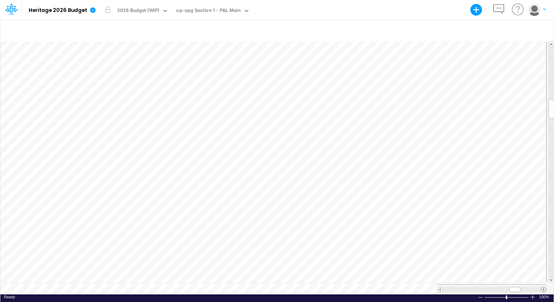
click at [543, 288] on span at bounding box center [543, 290] width 5 height 5
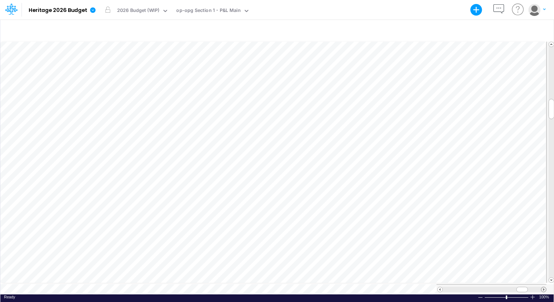
click at [543, 288] on span at bounding box center [543, 290] width 5 height 5
click at [551, 279] on span at bounding box center [551, 280] width 5 height 5
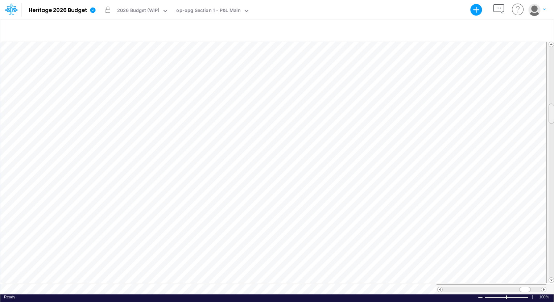
drag, startPoint x: 552, startPoint y: 111, endPoint x: 555, endPoint y: 114, distance: 4.4
click at [554, 114] on html "Model Heritage 2026 Budget Export Excel Scenario 2026 Budget (WIP) View op-opg …" at bounding box center [277, 151] width 554 height 302
click at [550, 280] on span at bounding box center [551, 280] width 5 height 5
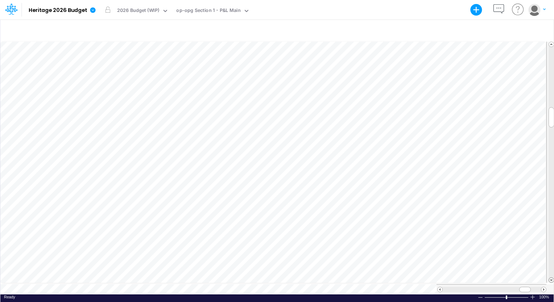
click at [550, 280] on span at bounding box center [551, 280] width 5 height 5
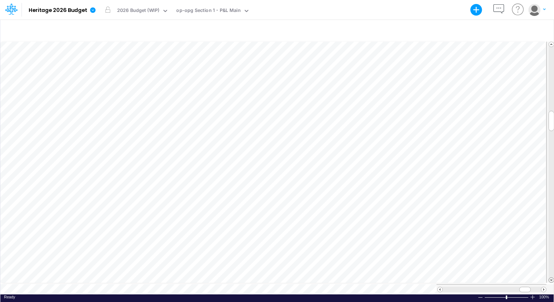
click at [550, 280] on span at bounding box center [551, 280] width 5 height 5
click at [552, 44] on span at bounding box center [551, 44] width 5 height 5
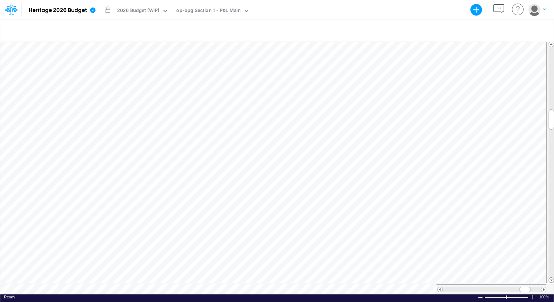
click at [551, 279] on span at bounding box center [551, 280] width 5 height 5
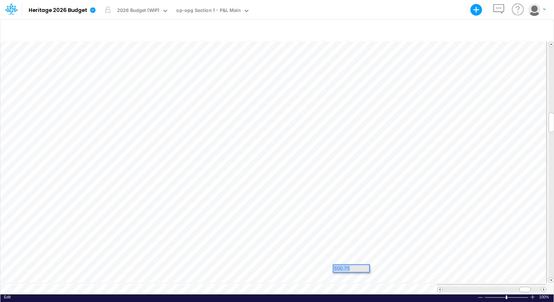
click at [310, 264] on div "Paste Cut Copy AutoFill 500.75" at bounding box center [276, 168] width 553 height 254
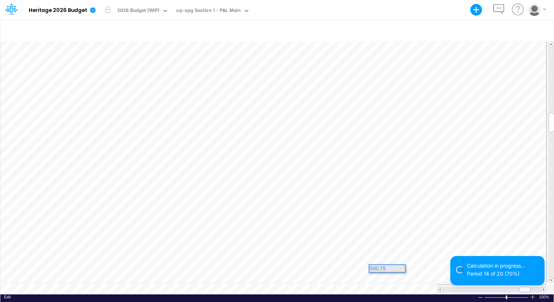
click at [366, 266] on div "Paste Cut Copy AutoFill 500.75" at bounding box center [276, 168] width 553 height 254
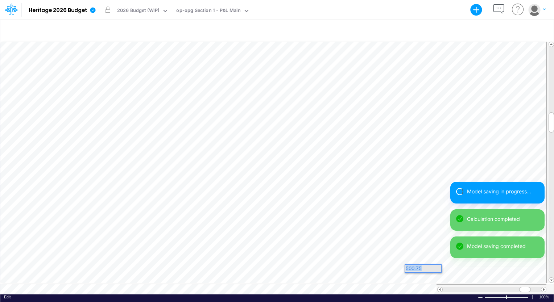
click at [391, 266] on div "Paste Cut Copy AutoFill 500.75" at bounding box center [276, 168] width 553 height 254
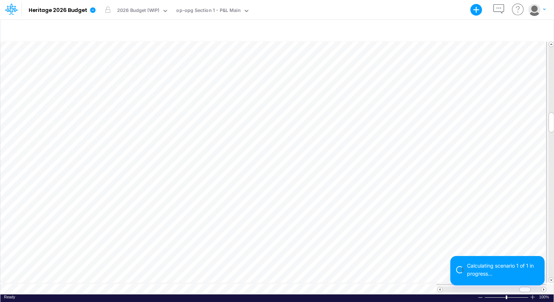
scroll to position [3, 1]
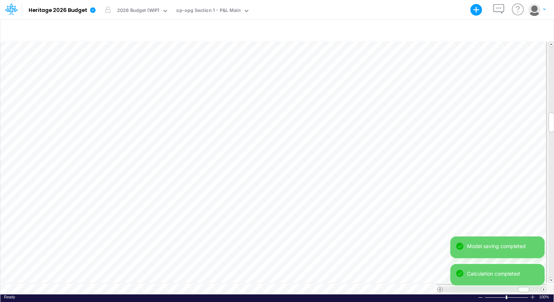
click at [440, 288] on span at bounding box center [440, 290] width 5 height 5
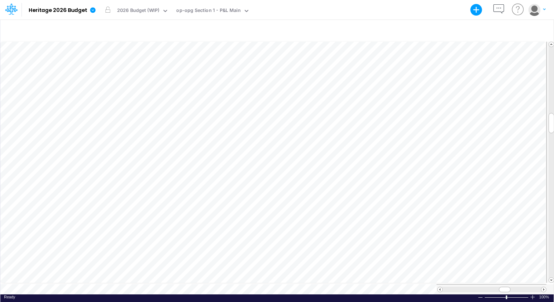
click at [543, 287] on div "Model saving completed Calculation completed" at bounding box center [497, 278] width 94 height 28
click at [543, 287] on div "Model Heritage 2026 Budget Export Excel Scenario 2026 Budget (WIP) View op-opg …" at bounding box center [277, 151] width 554 height 302
click at [543, 288] on span at bounding box center [543, 290] width 5 height 5
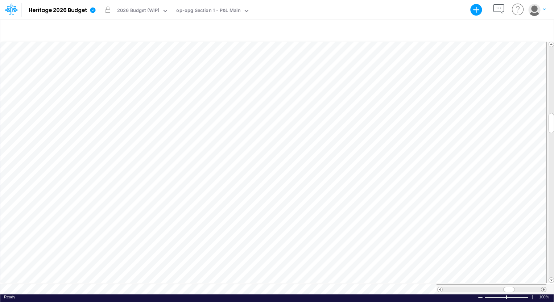
click at [543, 288] on span at bounding box center [543, 290] width 5 height 5
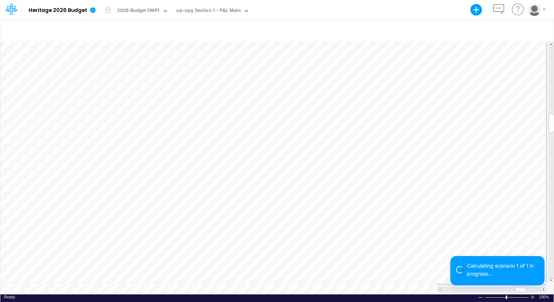
scroll to position [3, 1]
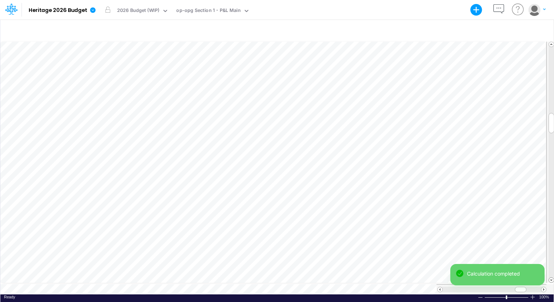
click at [550, 278] on span at bounding box center [551, 280] width 5 height 5
click at [552, 279] on span at bounding box center [551, 280] width 5 height 5
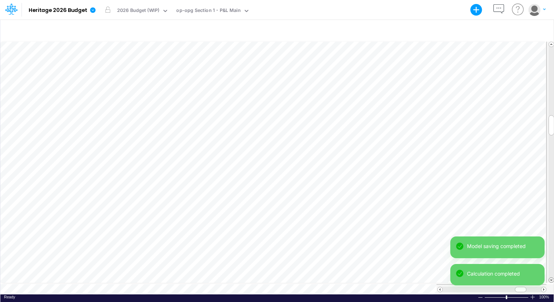
click at [550, 278] on span at bounding box center [551, 280] width 5 height 5
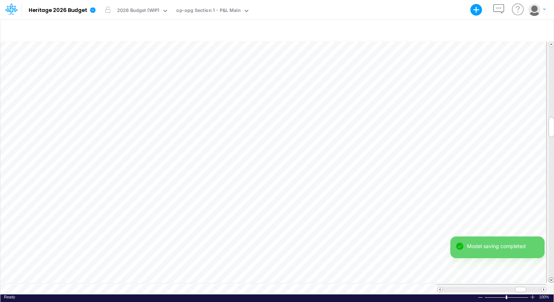
click at [550, 278] on span at bounding box center [551, 280] width 5 height 5
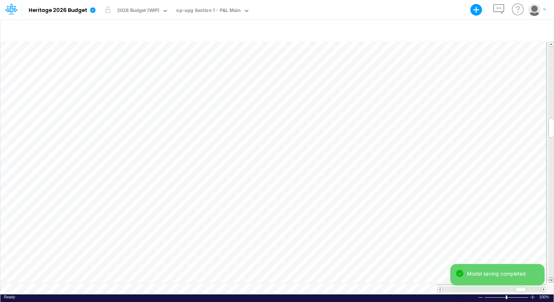
click at [550, 278] on span at bounding box center [551, 280] width 5 height 5
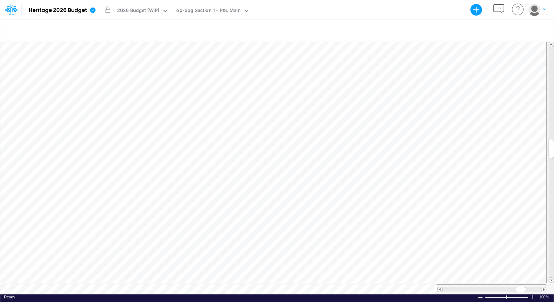
click at [549, 274] on div at bounding box center [551, 162] width 5 height 231
click at [440, 288] on span at bounding box center [440, 290] width 5 height 5
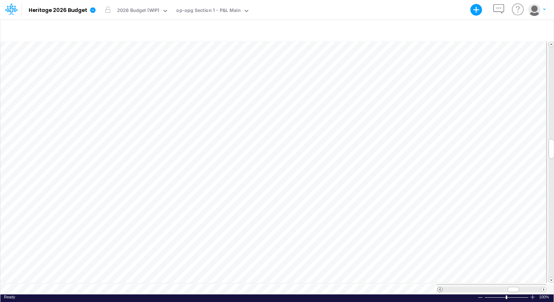
click at [440, 288] on span at bounding box center [440, 290] width 5 height 5
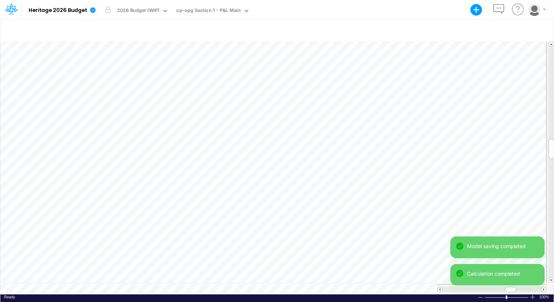
scroll to position [3, 1]
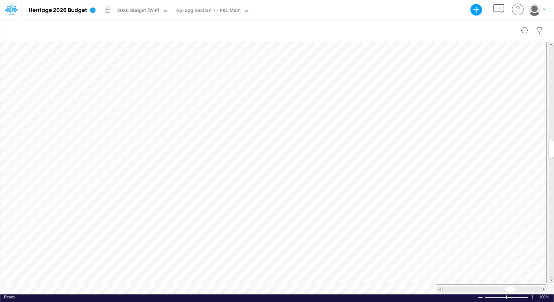
scroll to position [3, 1]
click at [226, 96] on div "Paste Cut Copy AutoFill 158.69639166666667" at bounding box center [276, 168] width 553 height 254
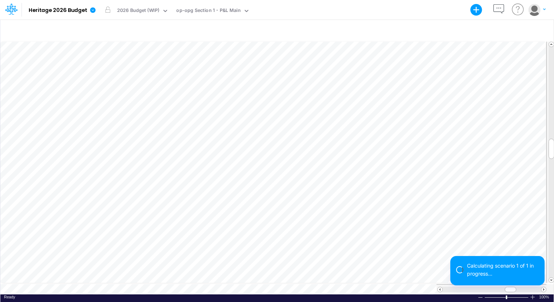
scroll to position [3, 1]
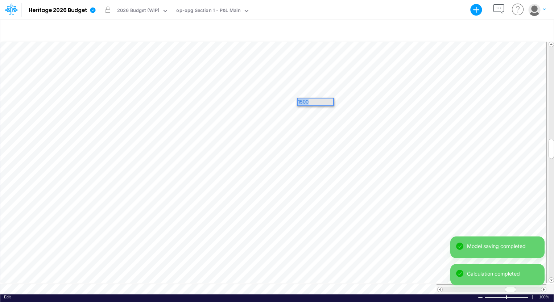
click at [289, 99] on div "Paste Cut Copy AutoFill 1500" at bounding box center [276, 168] width 553 height 254
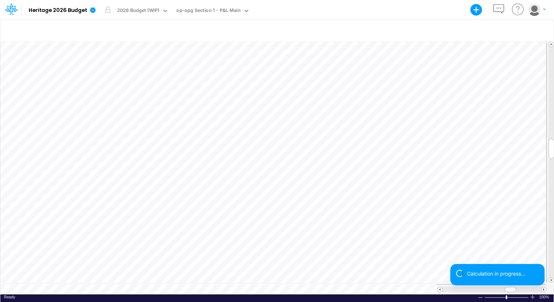
scroll to position [3, 1]
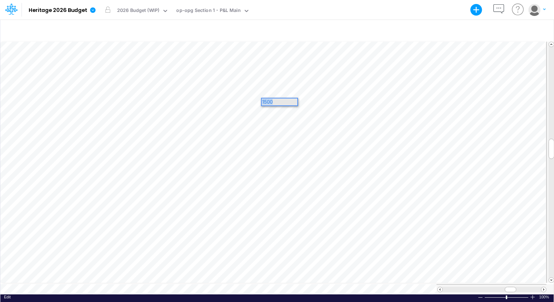
click at [251, 100] on div "Paste Cut Copy AutoFill 1500" at bounding box center [276, 168] width 553 height 254
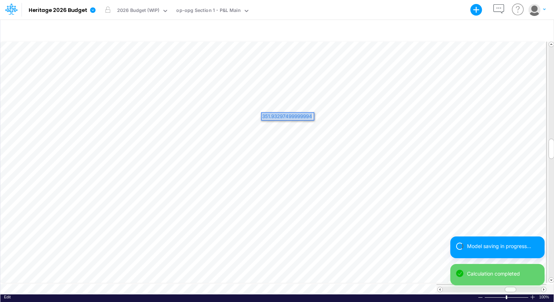
click at [253, 114] on div "Paste Cut Copy AutoFill 351.93297499999994" at bounding box center [276, 168] width 553 height 254
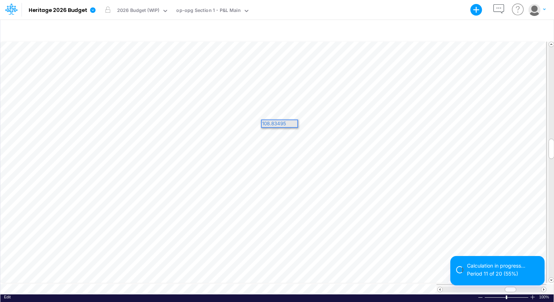
click at [244, 123] on div "Paste Cut Copy AutoFill 108.83495" at bounding box center [276, 168] width 553 height 254
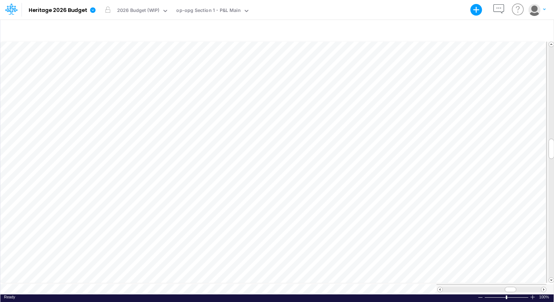
scroll to position [3, 1]
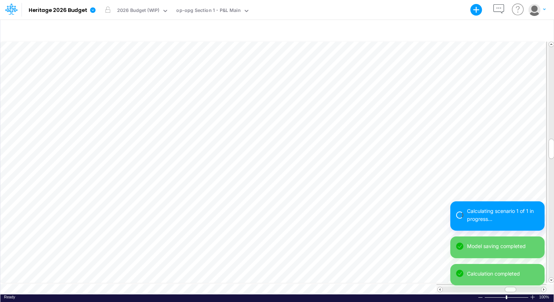
scroll to position [3, 1]
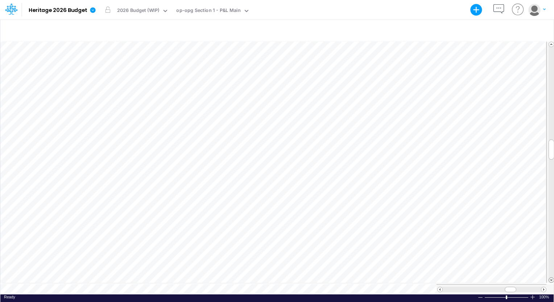
click at [551, 278] on span at bounding box center [551, 280] width 5 height 5
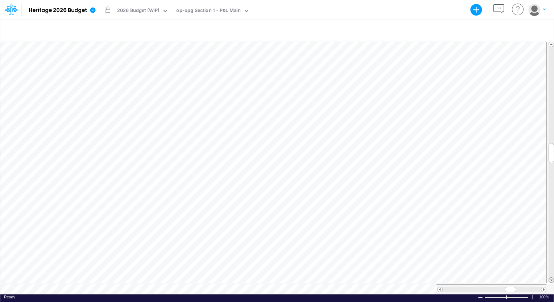
click at [551, 278] on span at bounding box center [551, 280] width 5 height 5
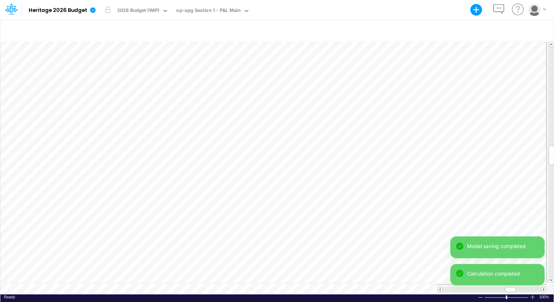
scroll to position [3, 1]
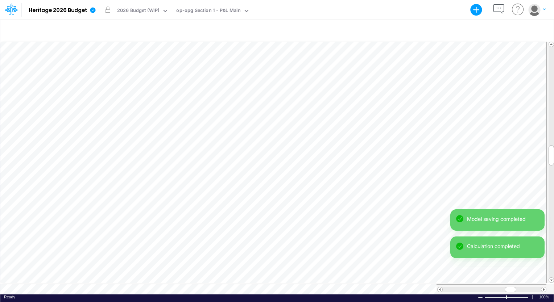
scroll to position [3, 1]
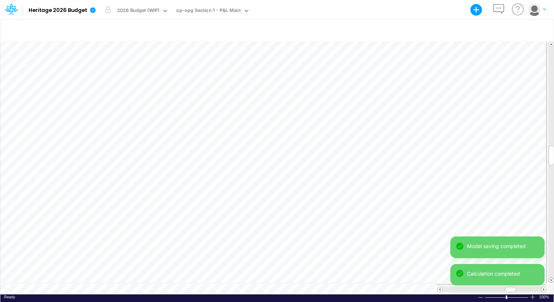
click at [551, 279] on span at bounding box center [551, 280] width 5 height 5
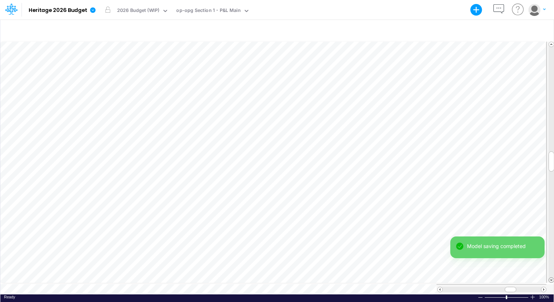
click at [551, 279] on span at bounding box center [551, 280] width 5 height 5
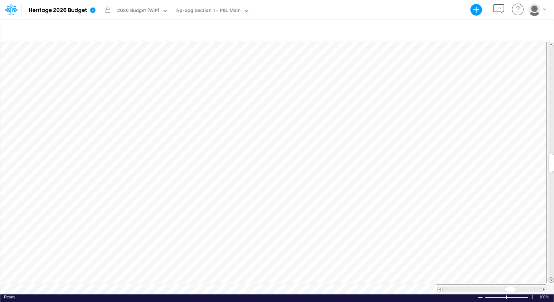
click at [552, 278] on span at bounding box center [551, 280] width 5 height 5
click at [551, 280] on span at bounding box center [551, 280] width 5 height 5
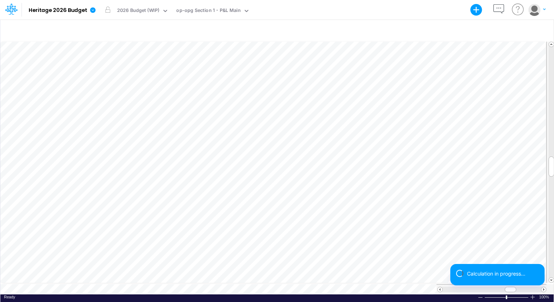
scroll to position [3, 1]
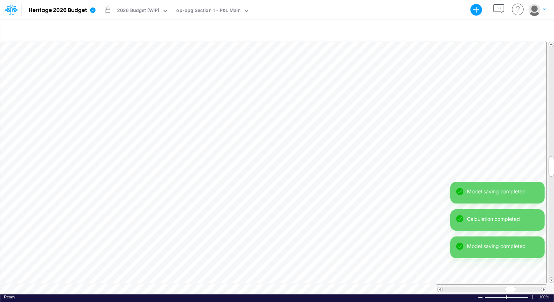
scroll to position [3, 1]
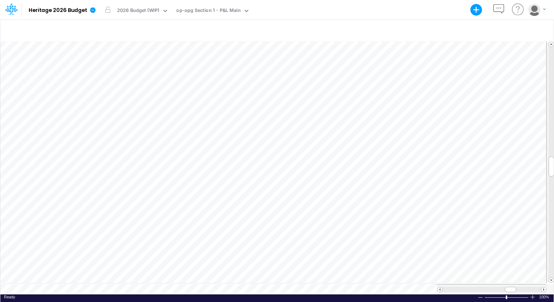
scroll to position [3, 1]
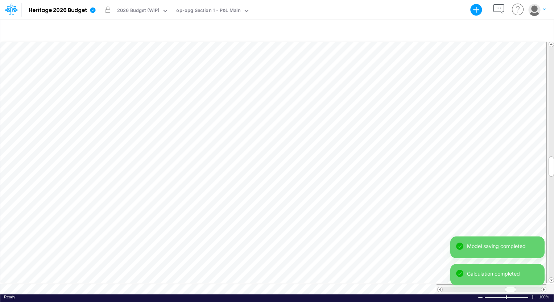
scroll to position [3, 1]
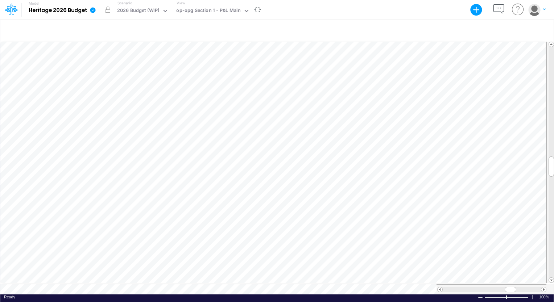
scroll to position [3, 1]
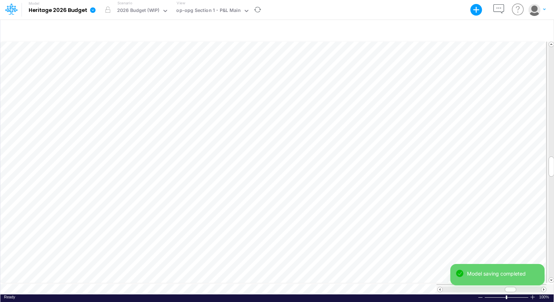
scroll to position [3, 1]
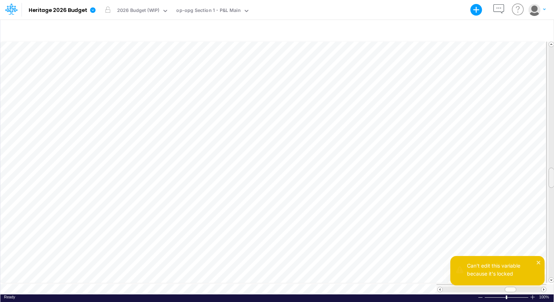
drag, startPoint x: 549, startPoint y: 166, endPoint x: 548, endPoint y: 177, distance: 11.3
click at [549, 177] on div at bounding box center [551, 178] width 5 height 20
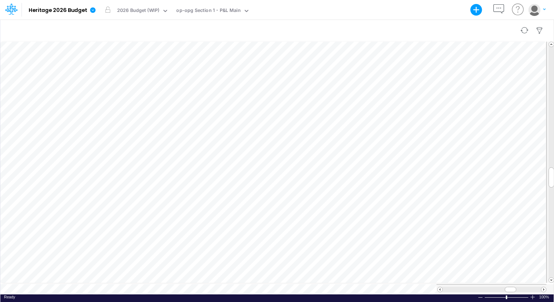
scroll to position [3, 1]
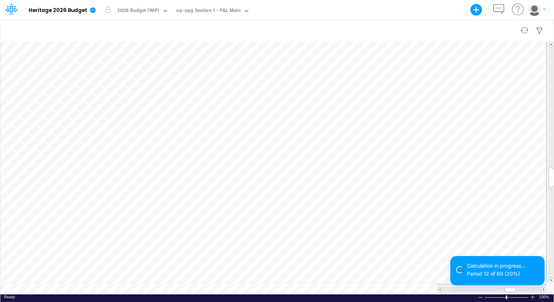
scroll to position [3, 1]
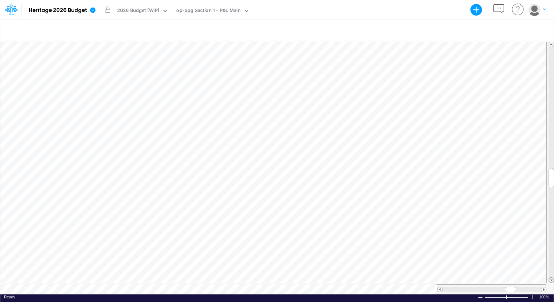
click at [551, 278] on span at bounding box center [551, 280] width 5 height 5
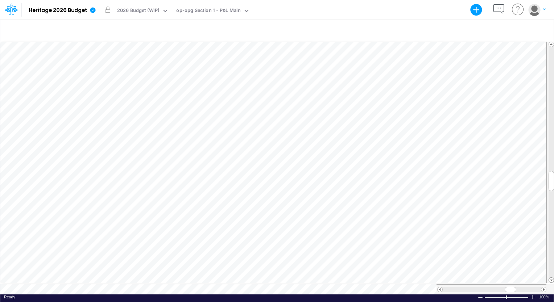
click at [551, 278] on span at bounding box center [551, 280] width 5 height 5
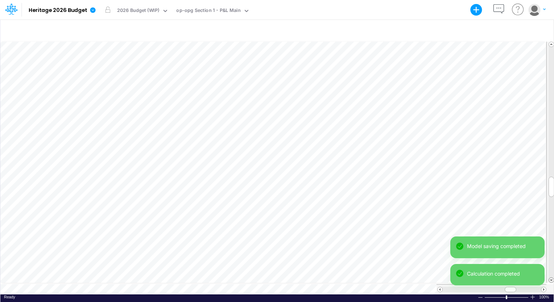
click at [551, 279] on span at bounding box center [551, 280] width 5 height 5
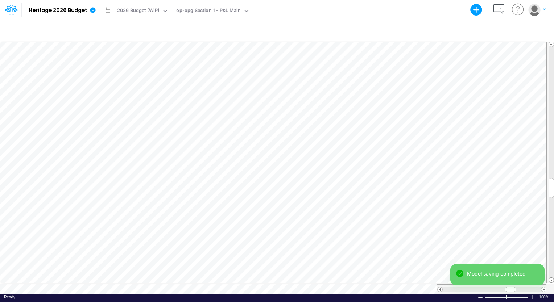
click at [551, 279] on span at bounding box center [551, 280] width 5 height 5
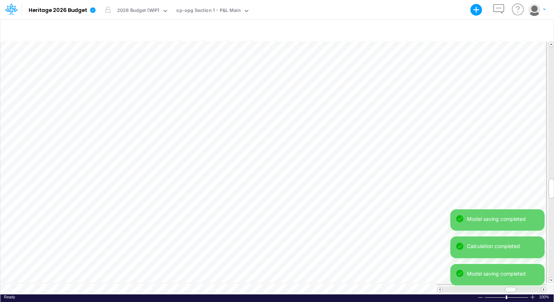
scroll to position [3, 1]
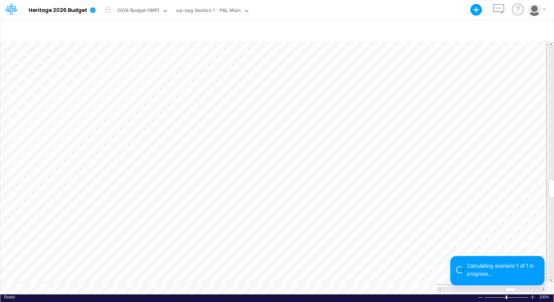
scroll to position [3, 1]
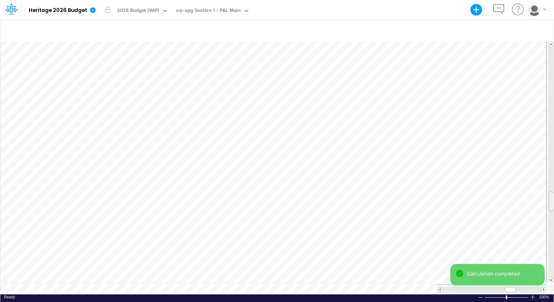
click at [547, 196] on div at bounding box center [551, 163] width 8 height 242
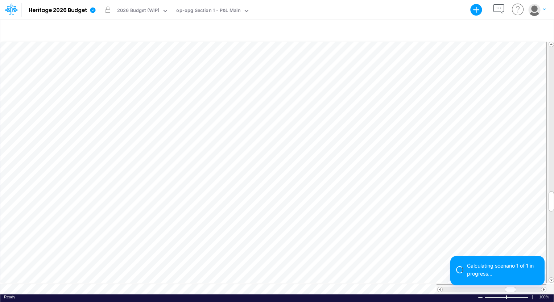
scroll to position [3, 1]
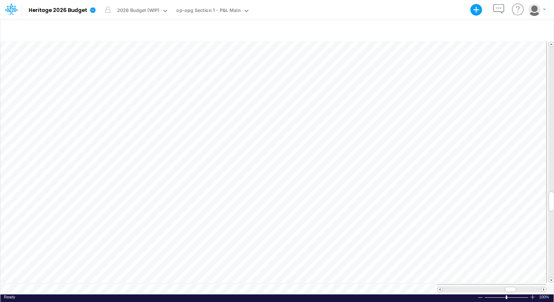
scroll to position [3, 1]
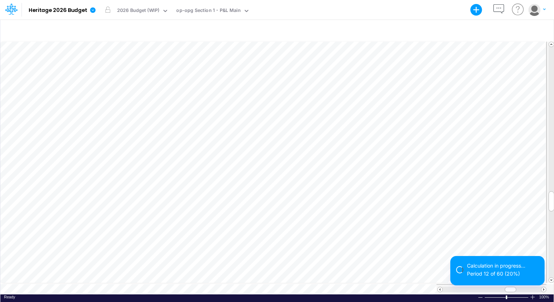
scroll to position [3, 1]
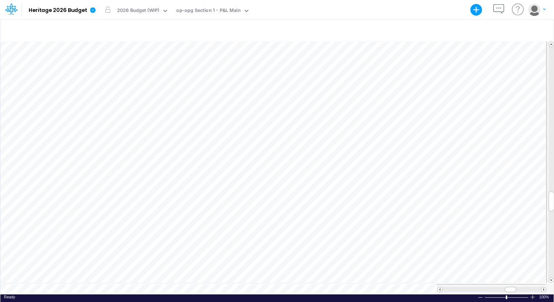
scroll to position [3, 1]
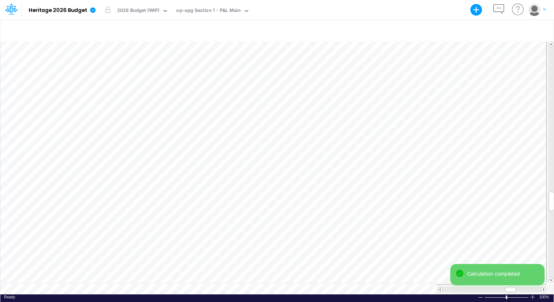
scroll to position [3, 1]
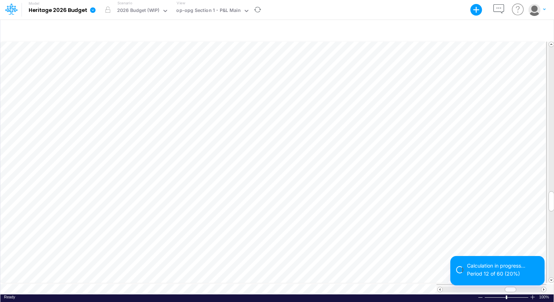
scroll to position [3, 1]
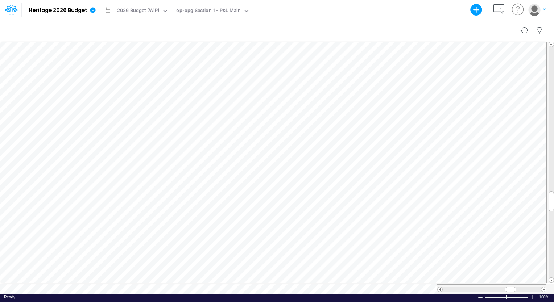
scroll to position [3, 1]
click at [553, 278] on span at bounding box center [551, 280] width 5 height 5
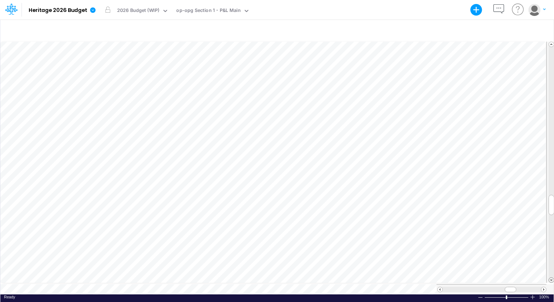
click at [553, 278] on span at bounding box center [551, 280] width 5 height 5
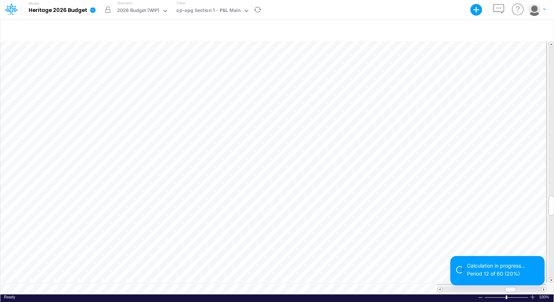
scroll to position [3, 1]
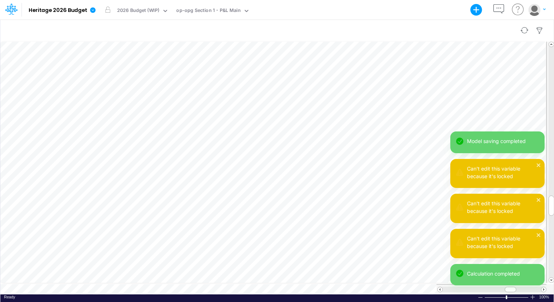
scroll to position [3, 1]
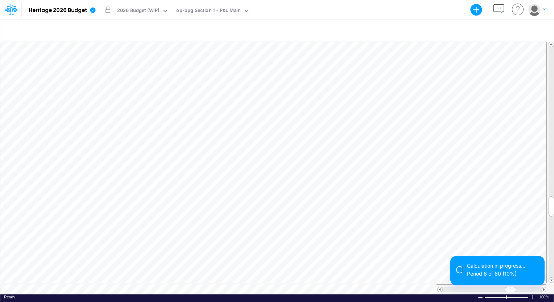
scroll to position [3, 1]
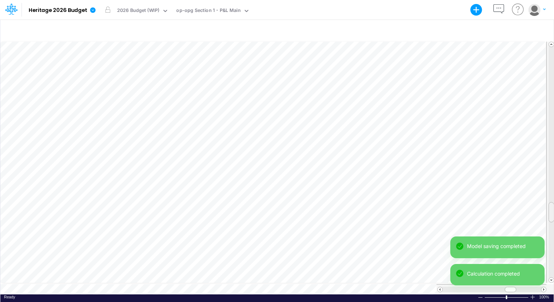
drag, startPoint x: 551, startPoint y: 205, endPoint x: 550, endPoint y: 211, distance: 5.8
click at [550, 211] on span at bounding box center [551, 212] width 5 height 5
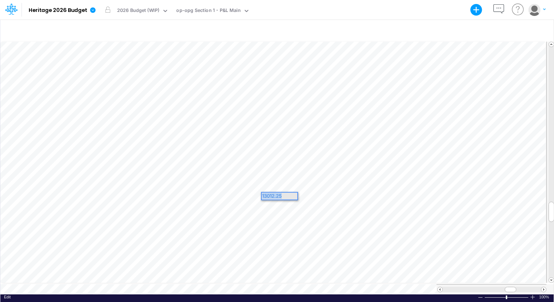
click at [257, 195] on div "Paste Cut Copy AutoFill 13012.25" at bounding box center [276, 168] width 553 height 254
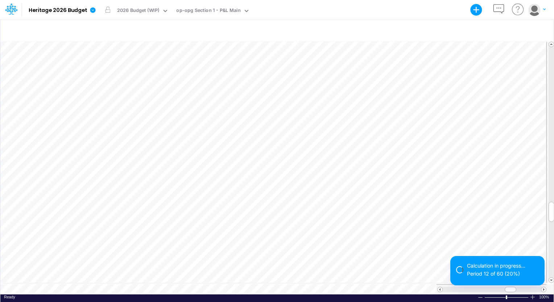
scroll to position [3, 1]
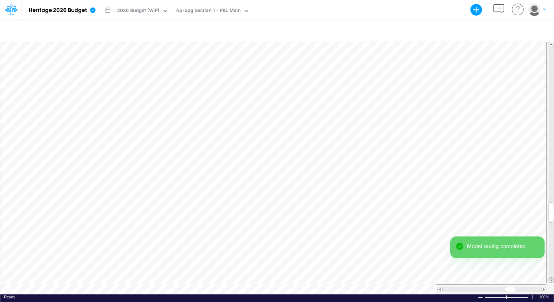
click at [550, 279] on span at bounding box center [551, 280] width 5 height 5
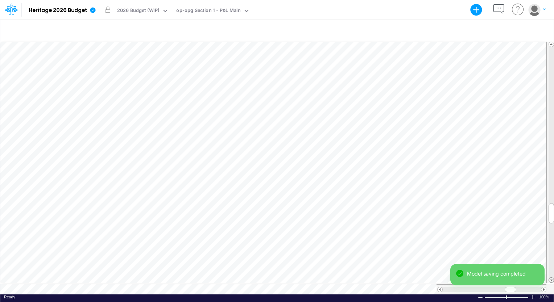
click at [550, 279] on span at bounding box center [551, 280] width 5 height 5
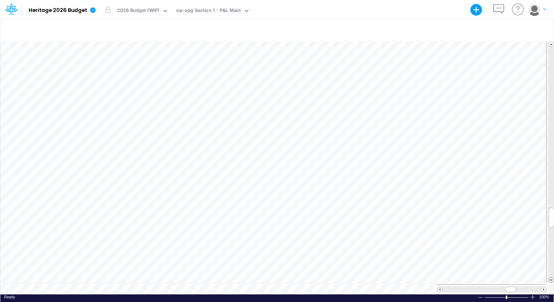
click at [550, 279] on div "Model Heritage 2026 Budget Export Excel Scenario 2026 Budget (WIP) View op-opg …" at bounding box center [277, 151] width 554 height 302
click at [550, 279] on span at bounding box center [551, 280] width 5 height 5
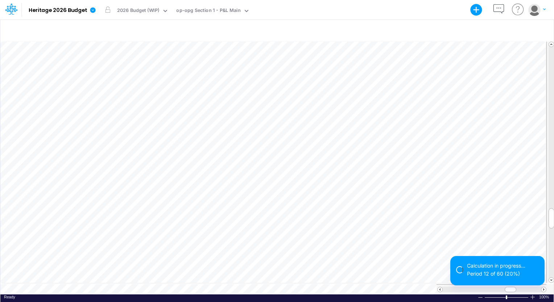
scroll to position [3, 1]
click at [3, 4] on div "0" at bounding box center [0, 0] width 3 height 7
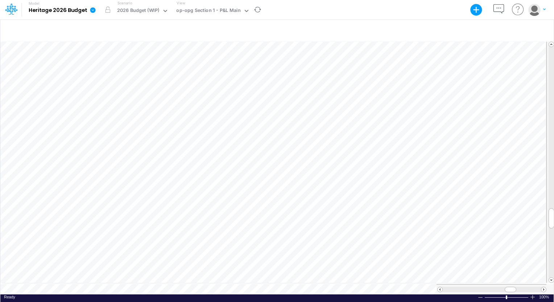
scroll to position [3, 1]
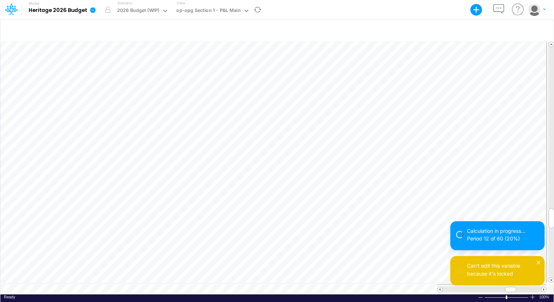
scroll to position [3, 1]
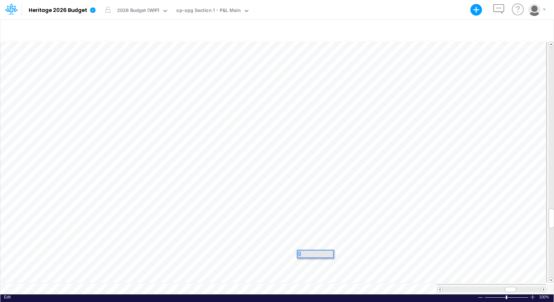
click at [281, 248] on div "Paste Cut Copy AutoFill 0" at bounding box center [276, 168] width 553 height 254
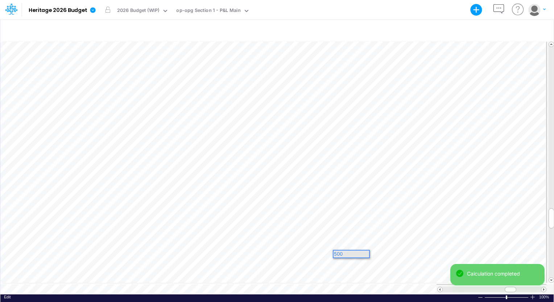
click at [355, 255] on div "500" at bounding box center [352, 254] width 36 height 7
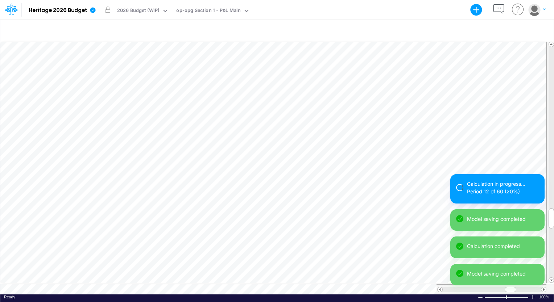
scroll to position [3, 1]
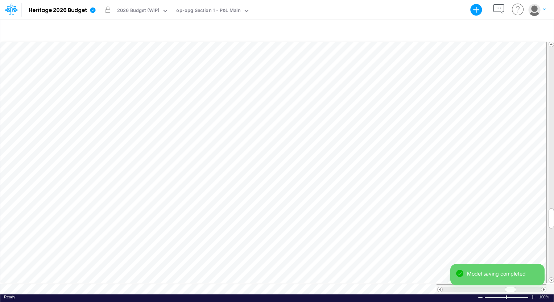
click at [543, 287] on div "Model saving completed Calculation completed" at bounding box center [497, 278] width 94 height 28
click at [543, 287] on div "Model saving completed" at bounding box center [497, 278] width 94 height 28
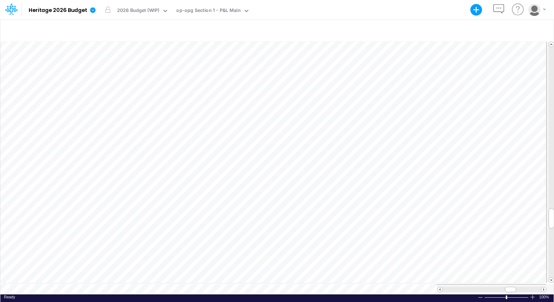
click at [543, 287] on div "Model saving completed" at bounding box center [497, 278] width 94 height 28
click at [543, 288] on span at bounding box center [543, 290] width 5 height 5
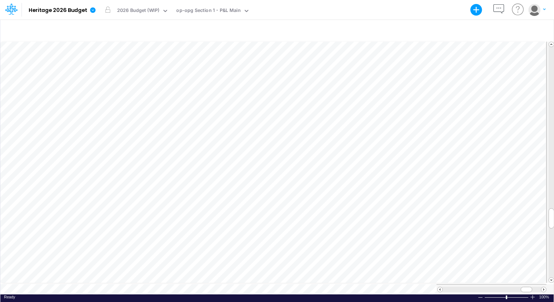
scroll to position [0, 0]
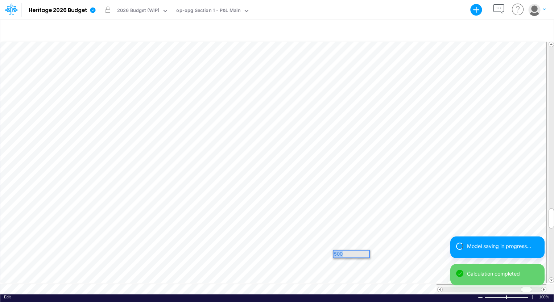
click at [328, 254] on div "Paste Cut Copy AutoFill 500" at bounding box center [276, 168] width 553 height 254
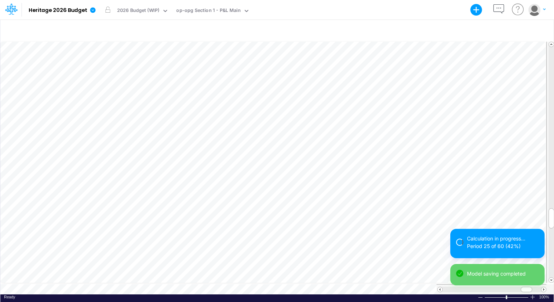
scroll to position [3, 1]
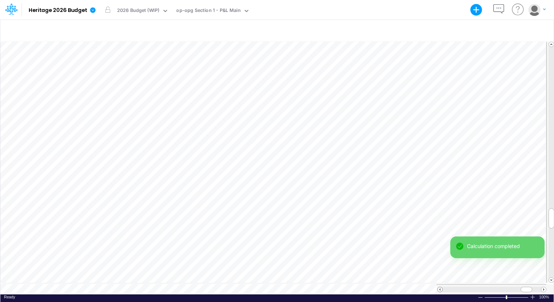
click at [440, 288] on span at bounding box center [440, 290] width 5 height 5
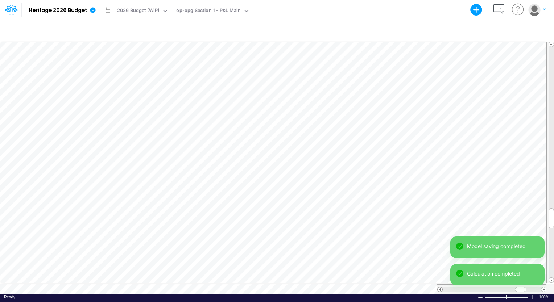
click at [440, 288] on span at bounding box center [440, 290] width 5 height 5
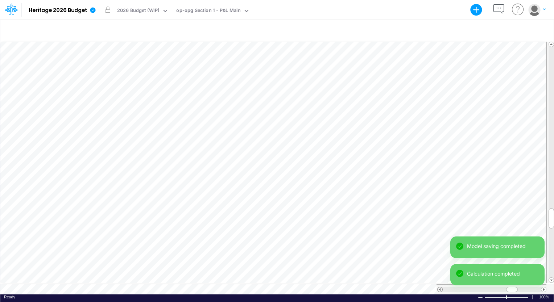
click at [440, 288] on span at bounding box center [440, 290] width 5 height 5
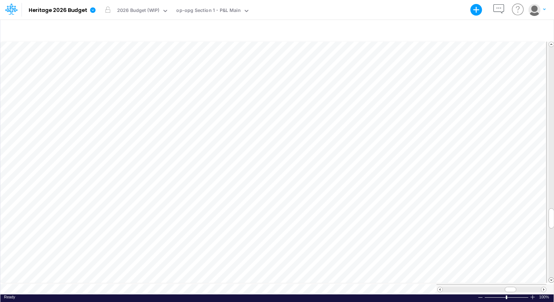
click at [549, 279] on span at bounding box center [551, 280] width 5 height 5
click at [501, 246] on div "0" at bounding box center [495, 247] width 36 height 7
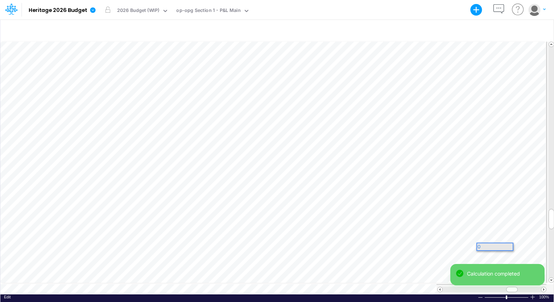
click at [485, 247] on div "0" at bounding box center [495, 247] width 36 height 7
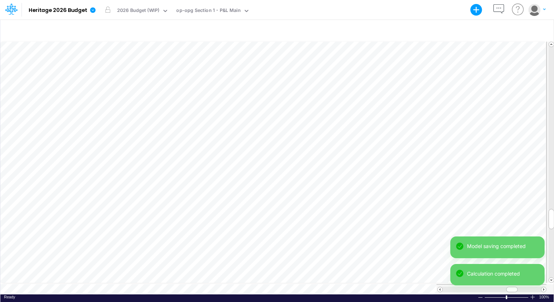
scroll to position [3, 1]
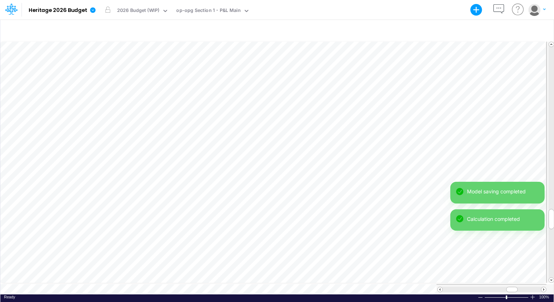
click at [544, 287] on div "Model saving completed Calculation completed Model saving completed Calculation…" at bounding box center [497, 237] width 94 height 110
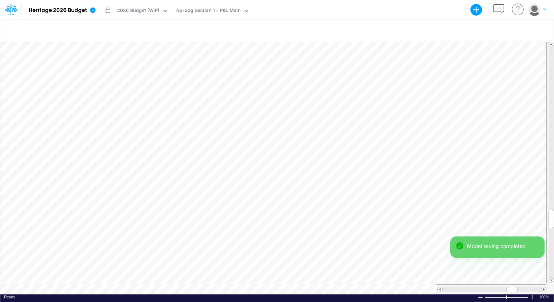
click at [543, 287] on div "Model saving completed Calculation completed" at bounding box center [497, 264] width 94 height 55
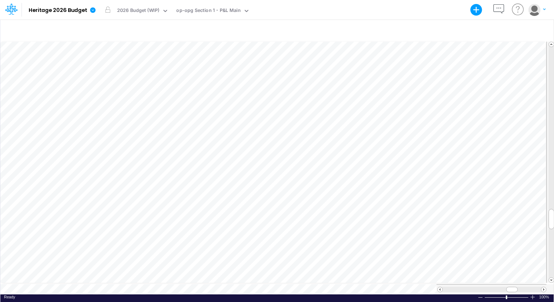
click at [543, 287] on div "Model saving completed" at bounding box center [497, 278] width 94 height 28
click at [543, 288] on span at bounding box center [543, 290] width 5 height 5
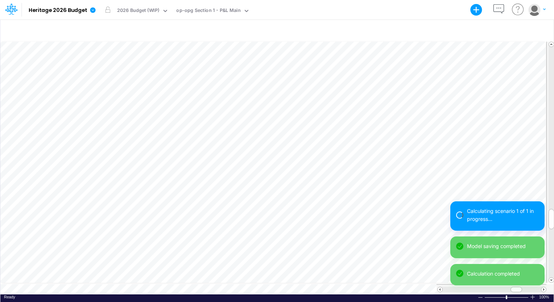
scroll to position [3, 1]
click at [547, 260] on div at bounding box center [551, 163] width 8 height 242
click at [542, 260] on div "Calculation in progress... Period 16 of 20 (80%) Model saving completed Calcula…" at bounding box center [497, 247] width 94 height 90
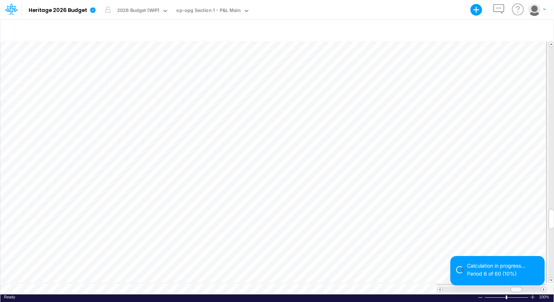
scroll to position [3, 1]
click at [543, 287] on div "Calculation in progress... Period 14 of 20 (70%)" at bounding box center [497, 273] width 94 height 35
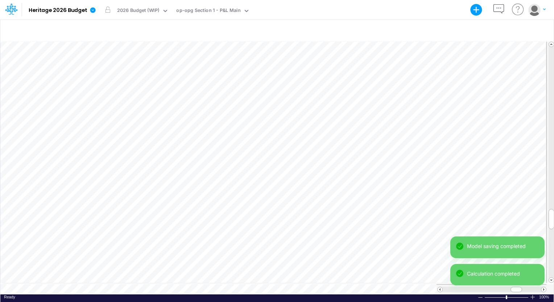
click at [543, 287] on div "Model saving completed Calculation completed" at bounding box center [497, 264] width 94 height 55
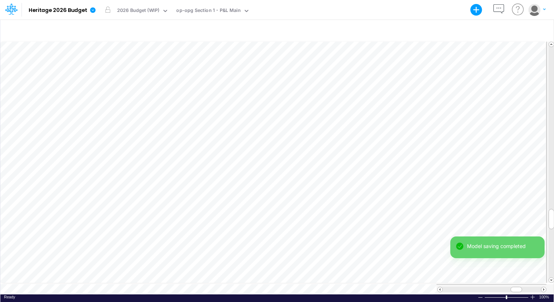
click at [543, 287] on div "Model saving completed Calculation completed" at bounding box center [497, 264] width 94 height 55
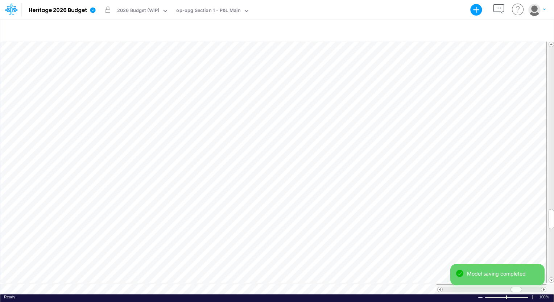
click at [543, 287] on div "Model saving completed" at bounding box center [497, 278] width 94 height 28
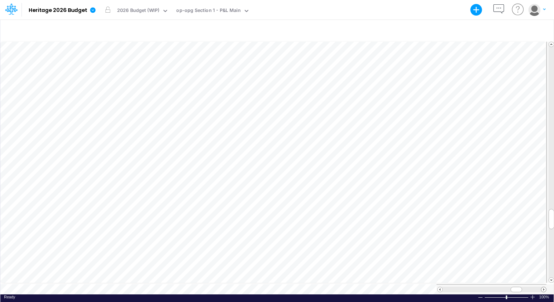
click at [543, 288] on span at bounding box center [543, 290] width 5 height 5
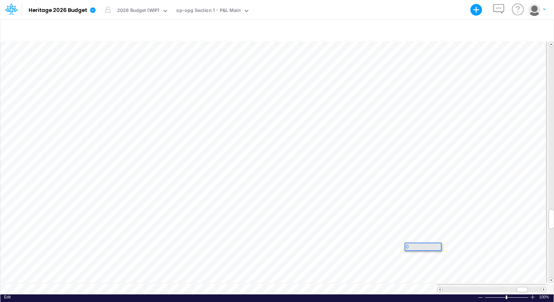
scroll to position [0, 0]
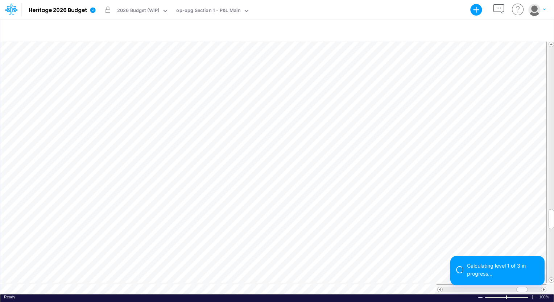
scroll to position [3, 1]
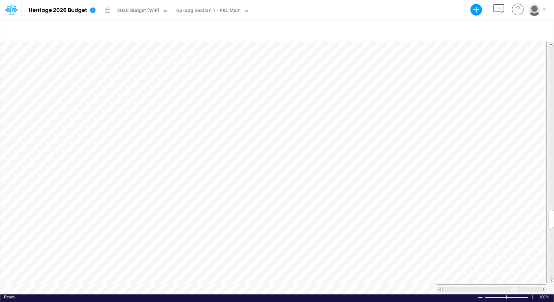
drag, startPoint x: 518, startPoint y: 286, endPoint x: 511, endPoint y: 286, distance: 7.6
click at [511, 287] on div at bounding box center [515, 289] width 12 height 5
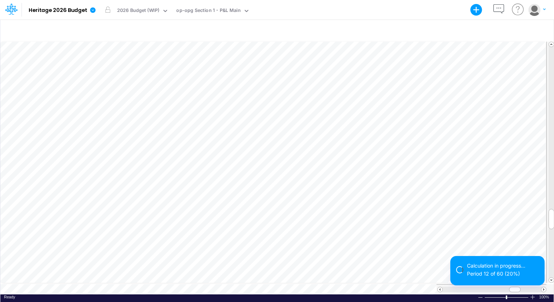
scroll to position [3, 1]
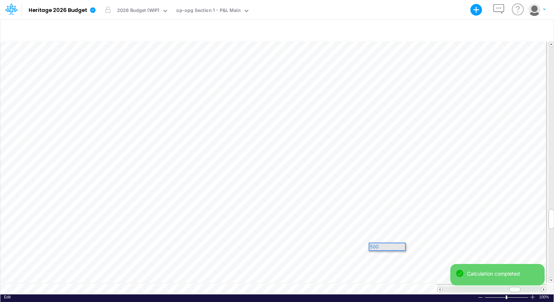
click at [387, 244] on div "500" at bounding box center [388, 247] width 36 height 7
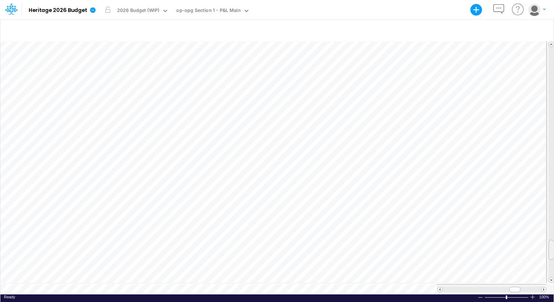
drag, startPoint x: 551, startPoint y: 213, endPoint x: 548, endPoint y: 243, distance: 31.0
click at [548, 243] on div at bounding box center [551, 163] width 8 height 242
click at [543, 288] on span at bounding box center [543, 290] width 5 height 5
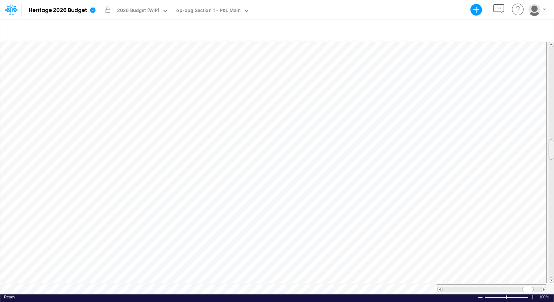
click at [541, 148] on tr at bounding box center [277, 163] width 554 height 244
drag, startPoint x: 551, startPoint y: 146, endPoint x: 549, endPoint y: 124, distance: 22.2
click at [549, 125] on span at bounding box center [551, 127] width 5 height 5
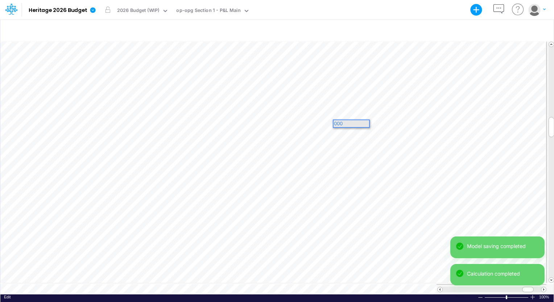
click at [360, 121] on div "000" at bounding box center [352, 123] width 36 height 7
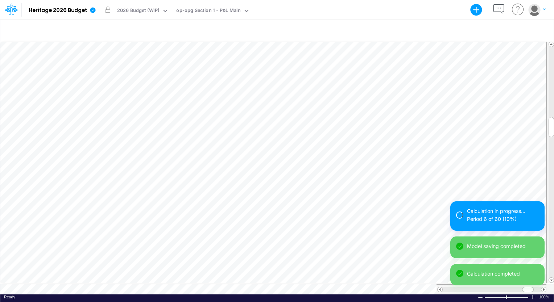
scroll to position [3, 1]
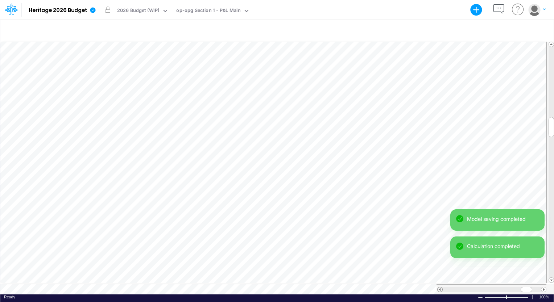
click at [440, 288] on span at bounding box center [440, 290] width 5 height 5
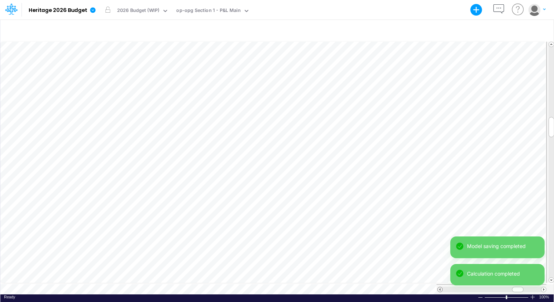
click at [440, 288] on span at bounding box center [440, 290] width 5 height 5
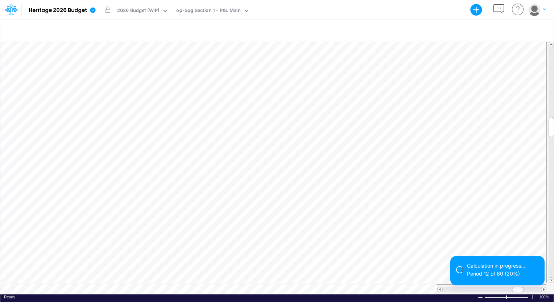
scroll to position [3, 1]
click at [3, 4] on div "0" at bounding box center [0, 0] width 3 height 7
click at [8, 4] on div "500" at bounding box center [3, 0] width 9 height 7
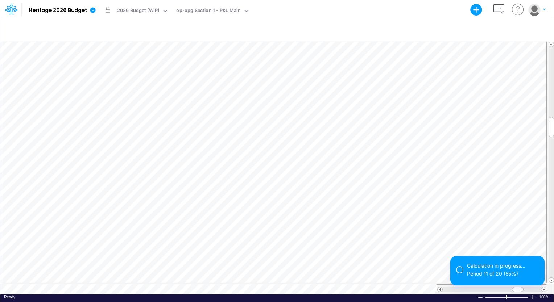
click at [8, 4] on div "500" at bounding box center [3, 0] width 9 height 7
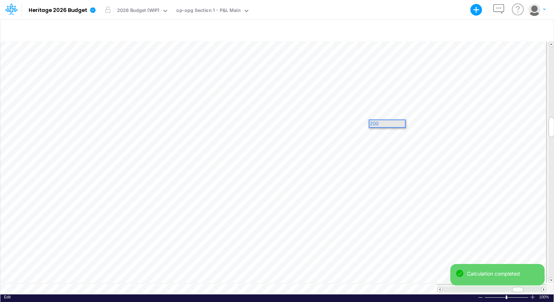
scroll to position [0, 0]
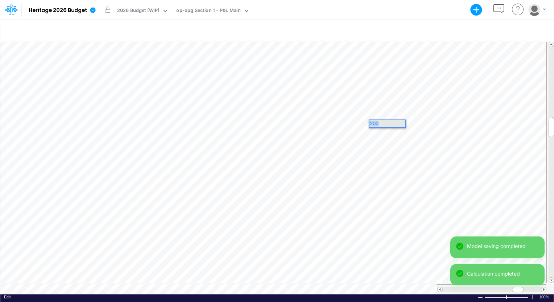
click at [341, 121] on div "Paste Cut Copy AutoFill 200" at bounding box center [276, 168] width 553 height 254
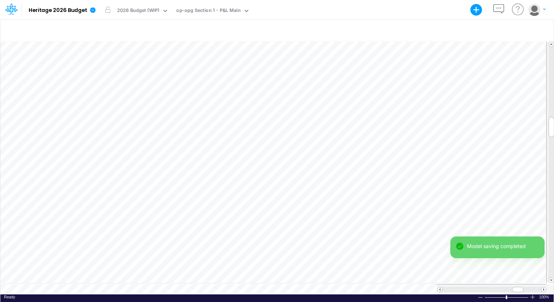
scroll to position [3, 1]
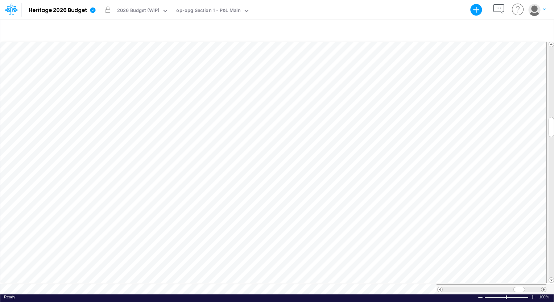
click at [545, 288] on span at bounding box center [543, 290] width 5 height 5
click at [440, 288] on span at bounding box center [440, 290] width 5 height 5
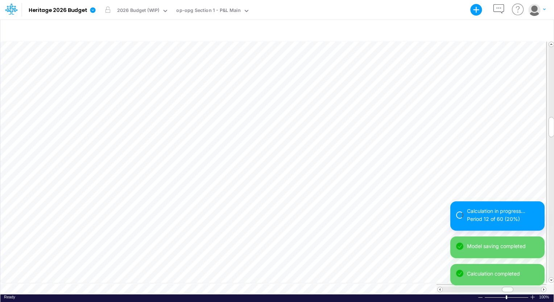
scroll to position [3, 1]
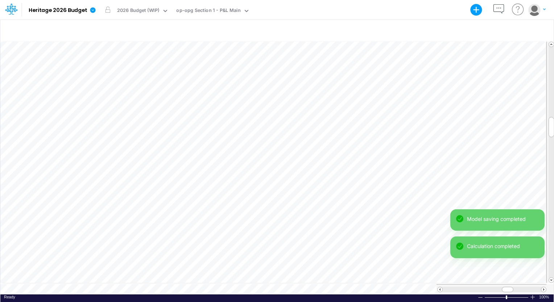
click at [544, 288] on div "Model saving completed Calculation completed Model saving completed Calculation…" at bounding box center [497, 251] width 94 height 82
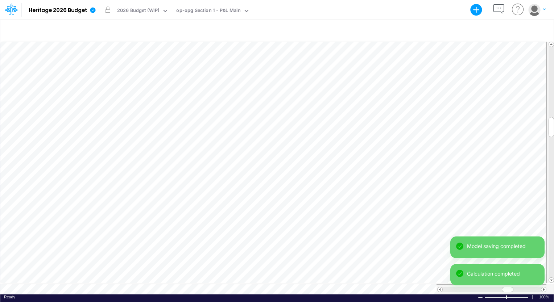
click at [544, 285] on div "Model saving completed Calculation completed" at bounding box center [497, 264] width 94 height 55
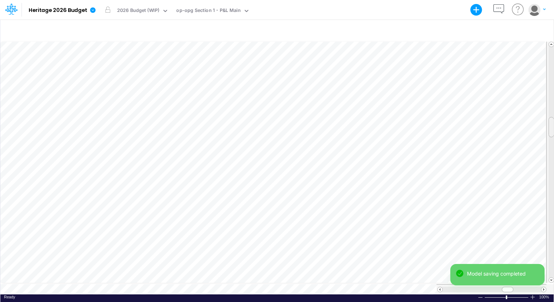
scroll to position [3, 1]
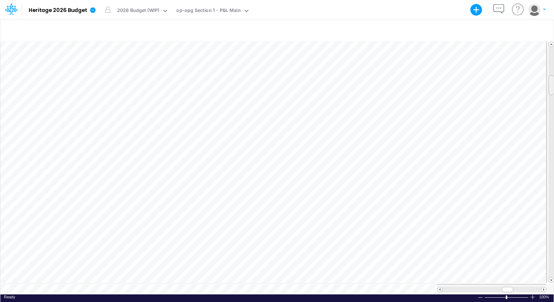
drag, startPoint x: 549, startPoint y: 124, endPoint x: 549, endPoint y: 82, distance: 42.1
click at [549, 83] on span at bounding box center [551, 85] width 5 height 5
drag, startPoint x: 552, startPoint y: 84, endPoint x: 554, endPoint y: 53, distance: 31.6
click at [554, 53] on html "Model Heritage 2026 Budget Export Excel Scenario 2026 Budget (WIP) View op-opg …" at bounding box center [277, 151] width 554 height 302
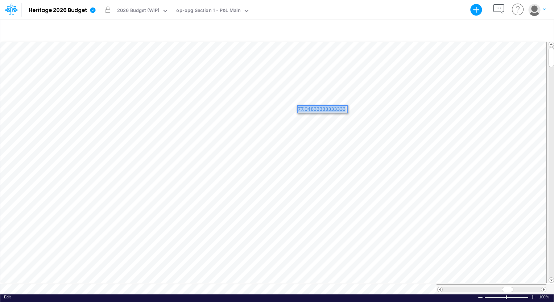
click at [285, 108] on div "Paste Cut Copy AutoFill 77.04833333333333" at bounding box center [276, 168] width 553 height 254
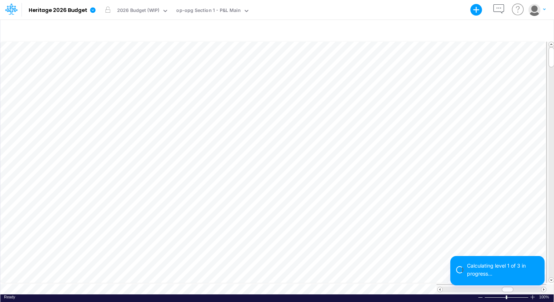
scroll to position [3, 1]
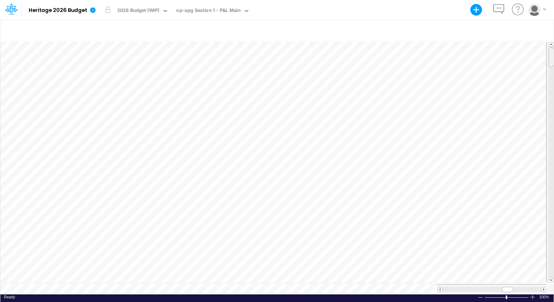
click at [549, 55] on span at bounding box center [551, 57] width 5 height 5
drag, startPoint x: 510, startPoint y: 287, endPoint x: 531, endPoint y: 287, distance: 21.8
click at [531, 287] on div at bounding box center [530, 289] width 12 height 5
drag, startPoint x: 551, startPoint y: 52, endPoint x: 554, endPoint y: 45, distance: 7.0
click at [554, 45] on html "Model Heritage 2026 Budget Export Excel Scenario 2026 Budget (WIP) View op-opg …" at bounding box center [277, 151] width 554 height 302
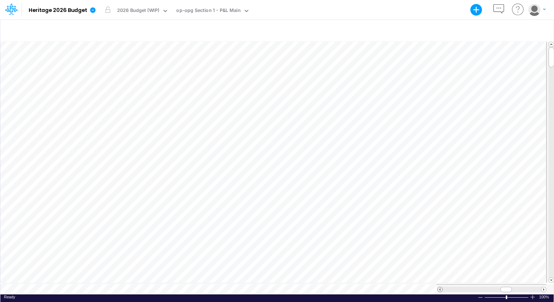
click at [441, 288] on span at bounding box center [440, 290] width 5 height 5
click at [543, 288] on span at bounding box center [543, 290] width 5 height 5
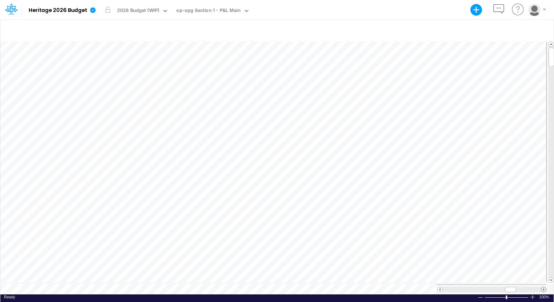
click at [543, 288] on span at bounding box center [543, 290] width 5 height 5
drag, startPoint x: 551, startPoint y: 56, endPoint x: 549, endPoint y: 173, distance: 117.5
click at [549, 173] on span at bounding box center [551, 174] width 5 height 5
click at [549, 168] on div at bounding box center [551, 177] width 5 height 20
click at [548, 174] on div at bounding box center [551, 163] width 8 height 242
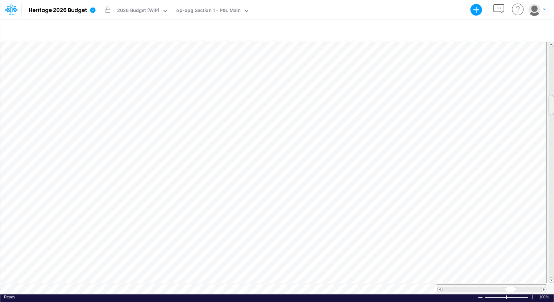
click at [540, 99] on tr at bounding box center [277, 163] width 554 height 244
drag, startPoint x: 553, startPoint y: 102, endPoint x: 555, endPoint y: 40, distance: 61.7
click at [554, 40] on html "Model Heritage 2026 Budget Export Excel Scenario 2026 Budget (WIP) View op-opg …" at bounding box center [277, 151] width 554 height 302
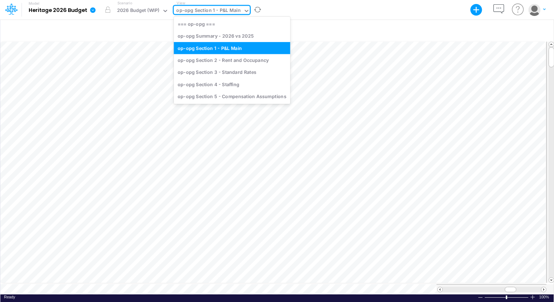
click at [246, 12] on icon at bounding box center [246, 11] width 7 height 7
click at [235, 35] on div "op-opg Summary - 2026 vs 2025" at bounding box center [232, 36] width 116 height 12
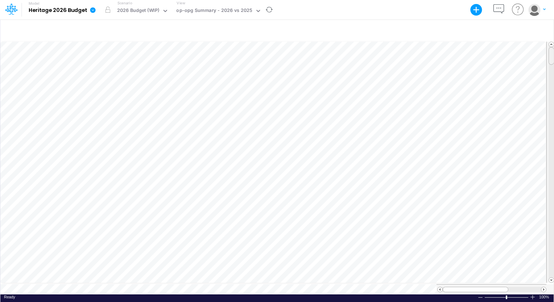
scroll to position [3, 0]
drag, startPoint x: 551, startPoint y: 51, endPoint x: 546, endPoint y: 22, distance: 28.7
click at [546, 22] on div "Paste Cut Copy AutoFill Ready 100% Sum: null Max: null Min: null Numerical Coun…" at bounding box center [277, 160] width 554 height 283
